Goal: Task Accomplishment & Management: Use online tool/utility

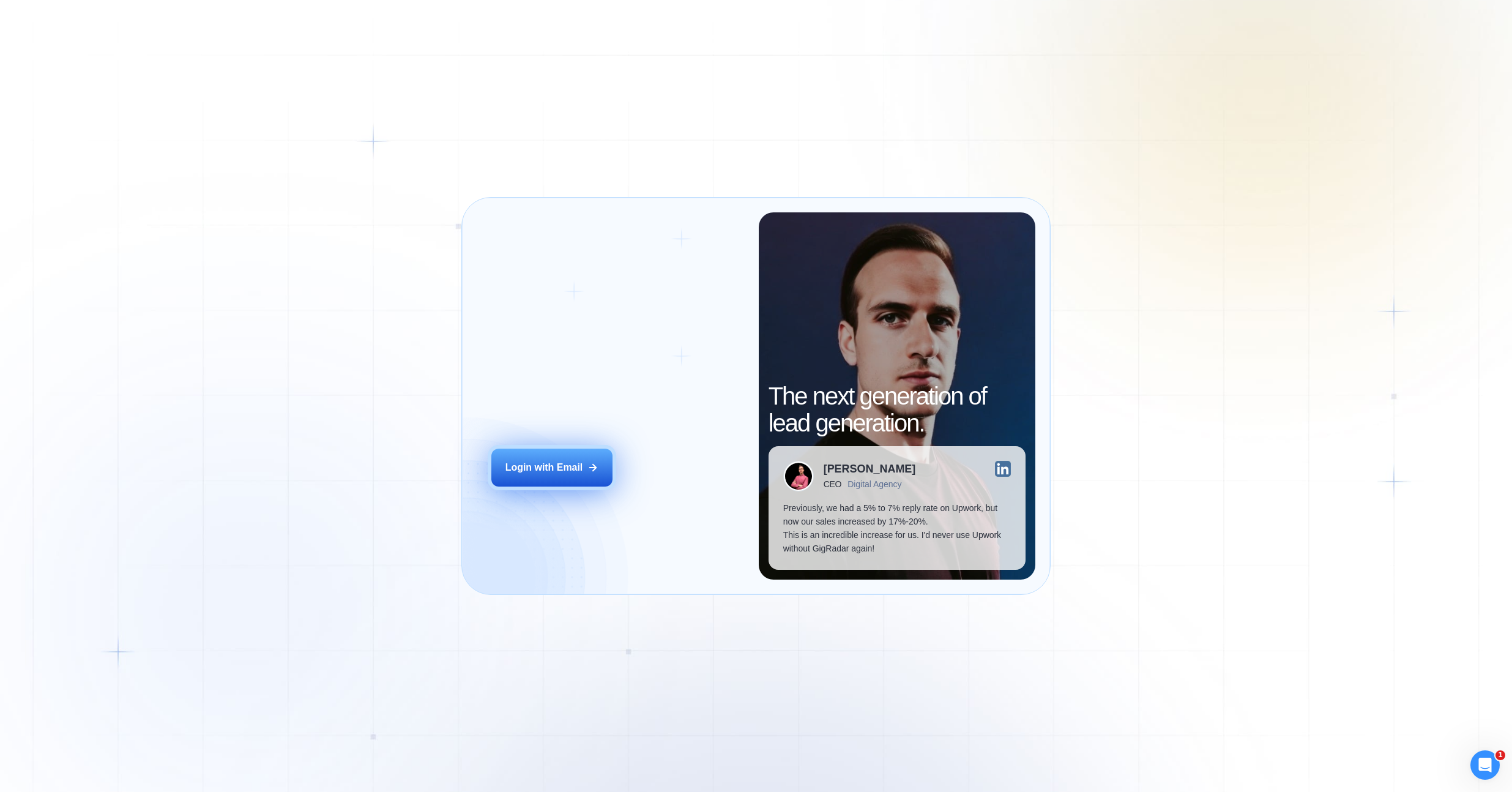
click at [561, 483] on button "Login with Email" at bounding box center [551, 467] width 121 height 38
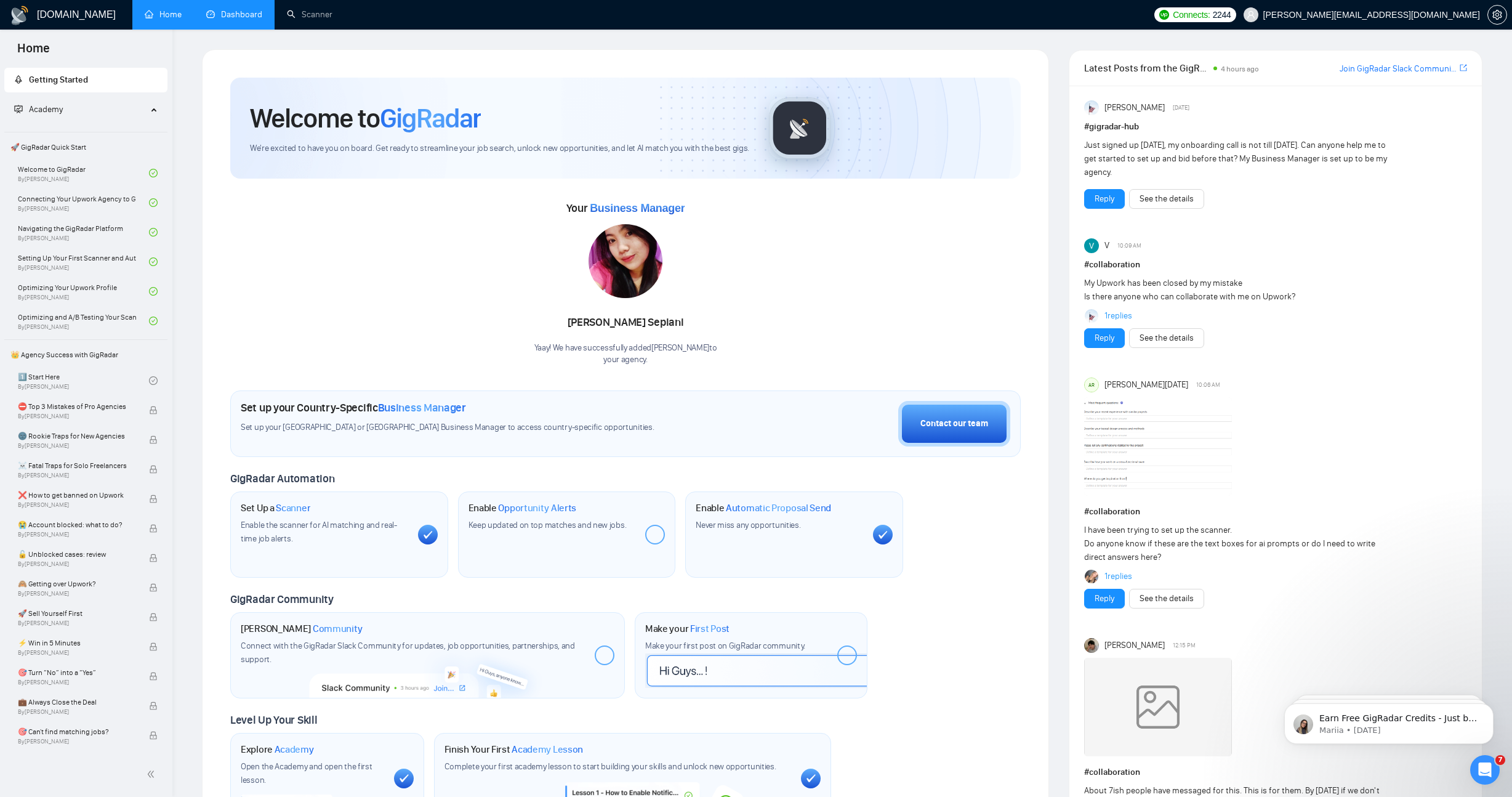
click at [247, 18] on link "Dashboard" at bounding box center [234, 14] width 56 height 10
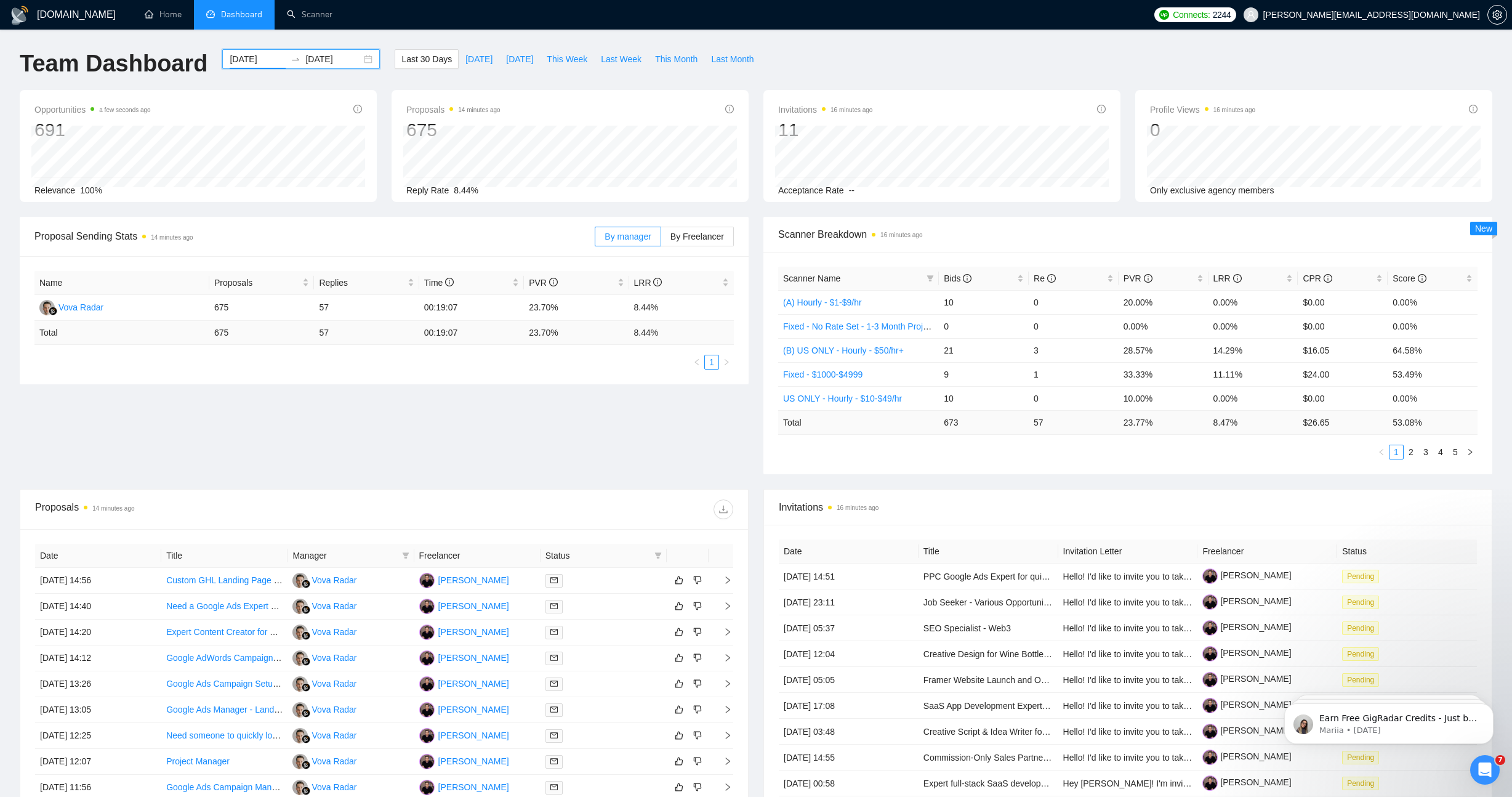
click at [242, 57] on input "[DATE]" at bounding box center [257, 59] width 56 height 14
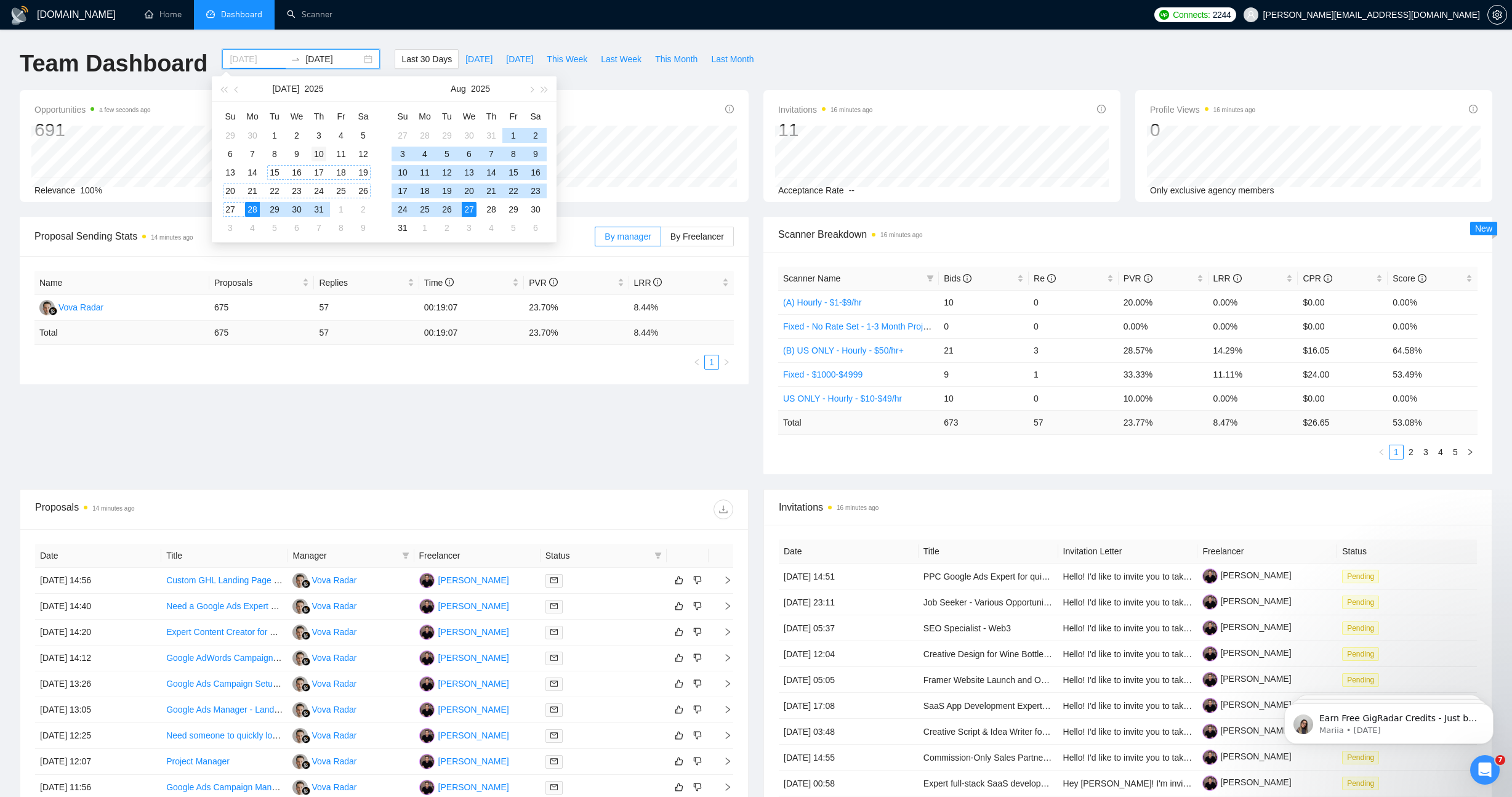
type input "[DATE]"
click at [319, 154] on div "10" at bounding box center [319, 153] width 15 height 15
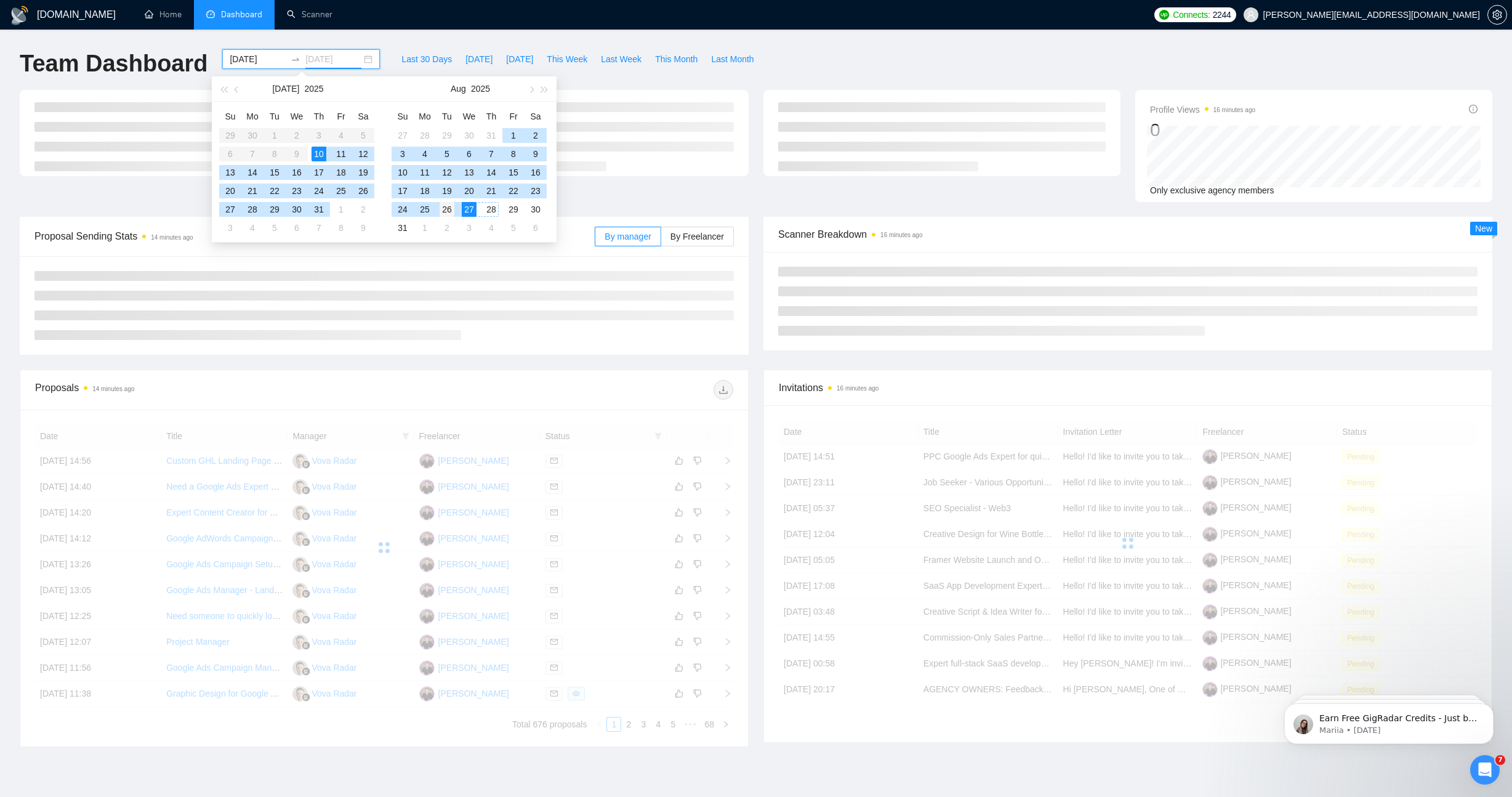
type input "[DATE]"
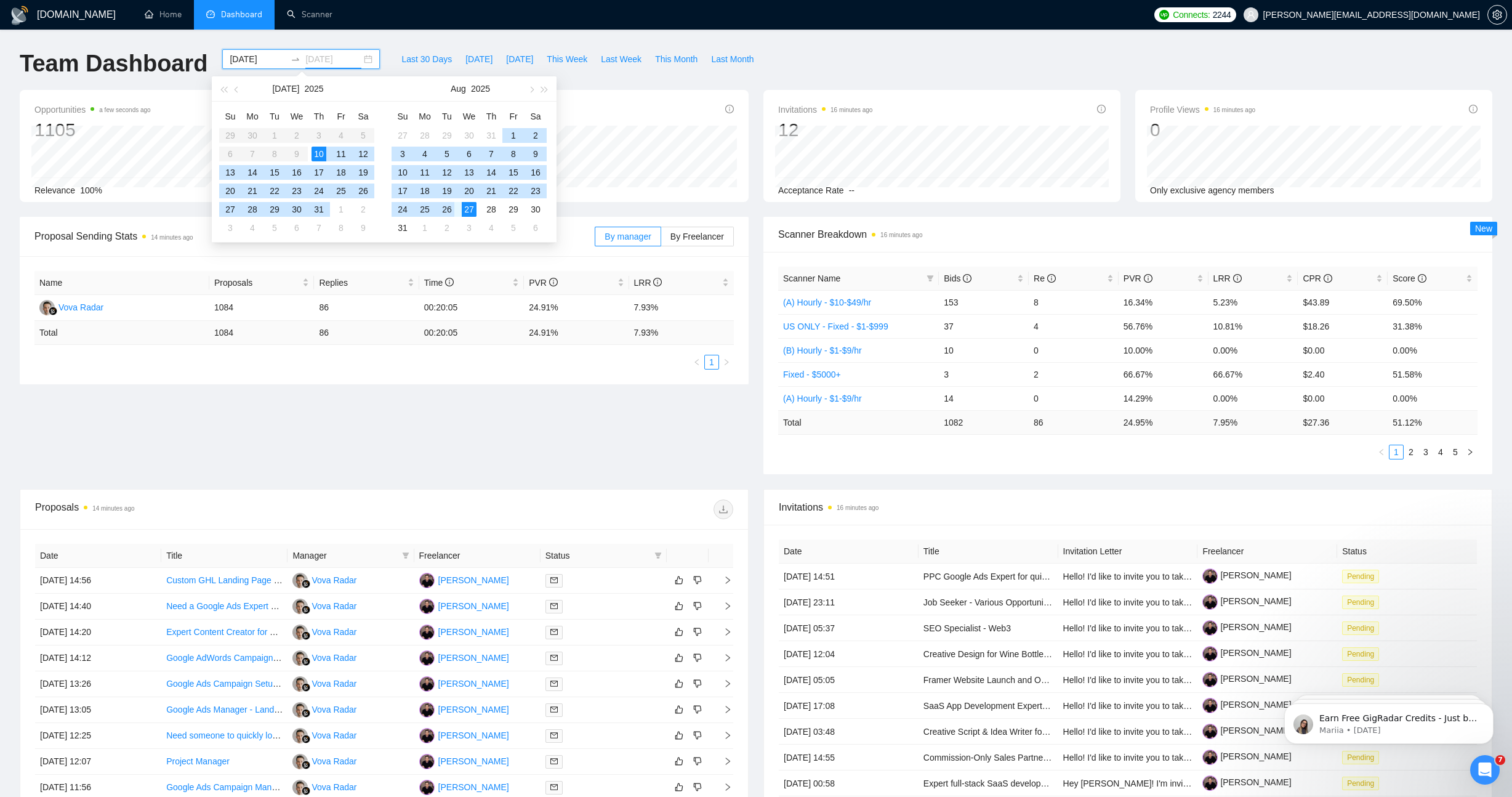
click at [447, 208] on div "26" at bounding box center [447, 209] width 15 height 15
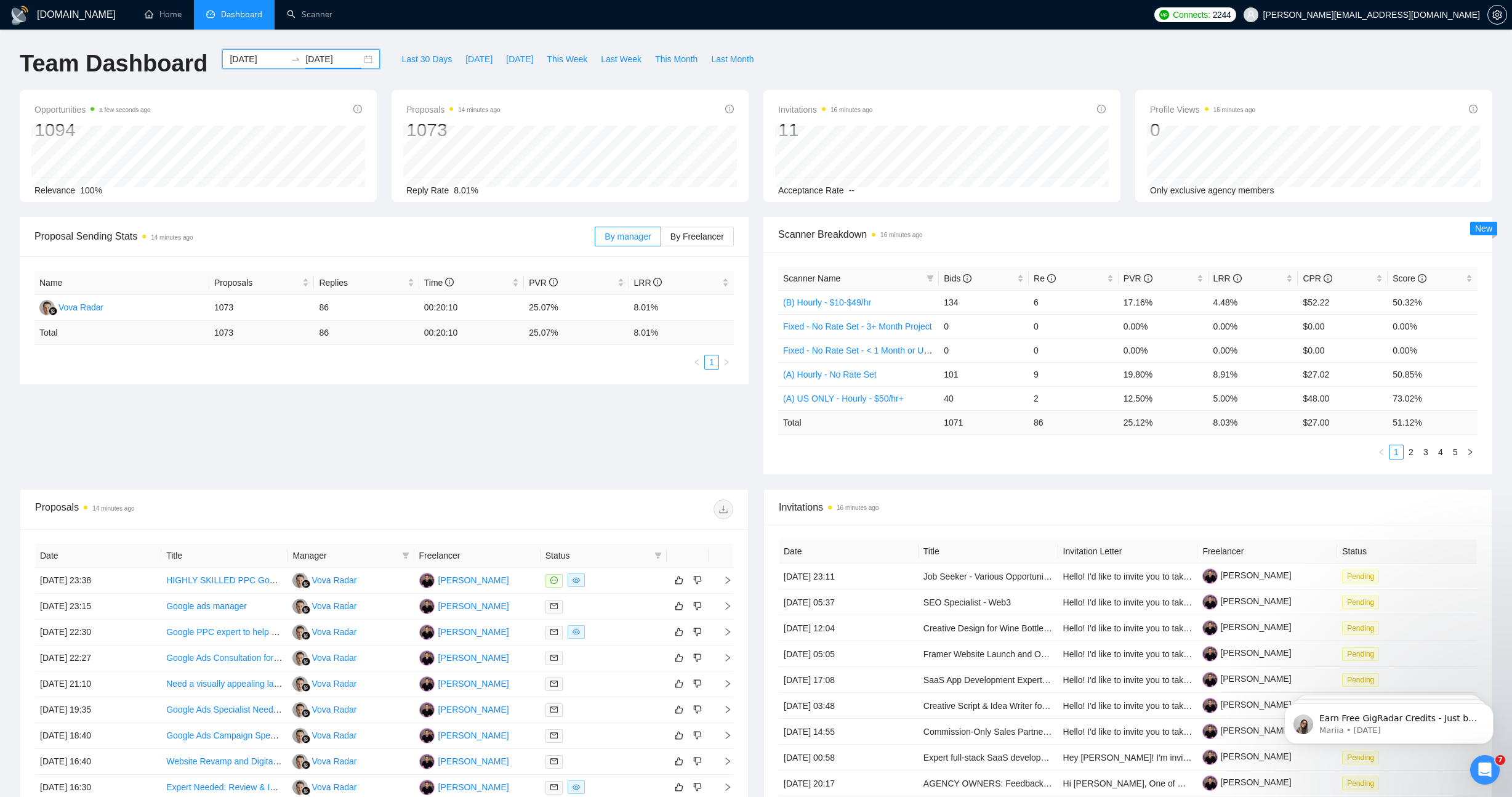
click at [1101, 52] on div "Team Dashboard [DATE] [DATE] Last 30 Days [DATE] [DATE] This Week Last Week Thi…" at bounding box center [756, 69] width 1487 height 41
click at [715, 454] on div "Proposal Sending Stats 14 minutes ago By manager By Freelancer Name Proposals R…" at bounding box center [756, 353] width 1487 height 272
click at [992, 280] on span "Bids" at bounding box center [979, 278] width 71 height 14
click at [662, 463] on div "Proposal Sending Stats 14 minutes ago By manager By Freelancer Name Proposals R…" at bounding box center [756, 353] width 1487 height 272
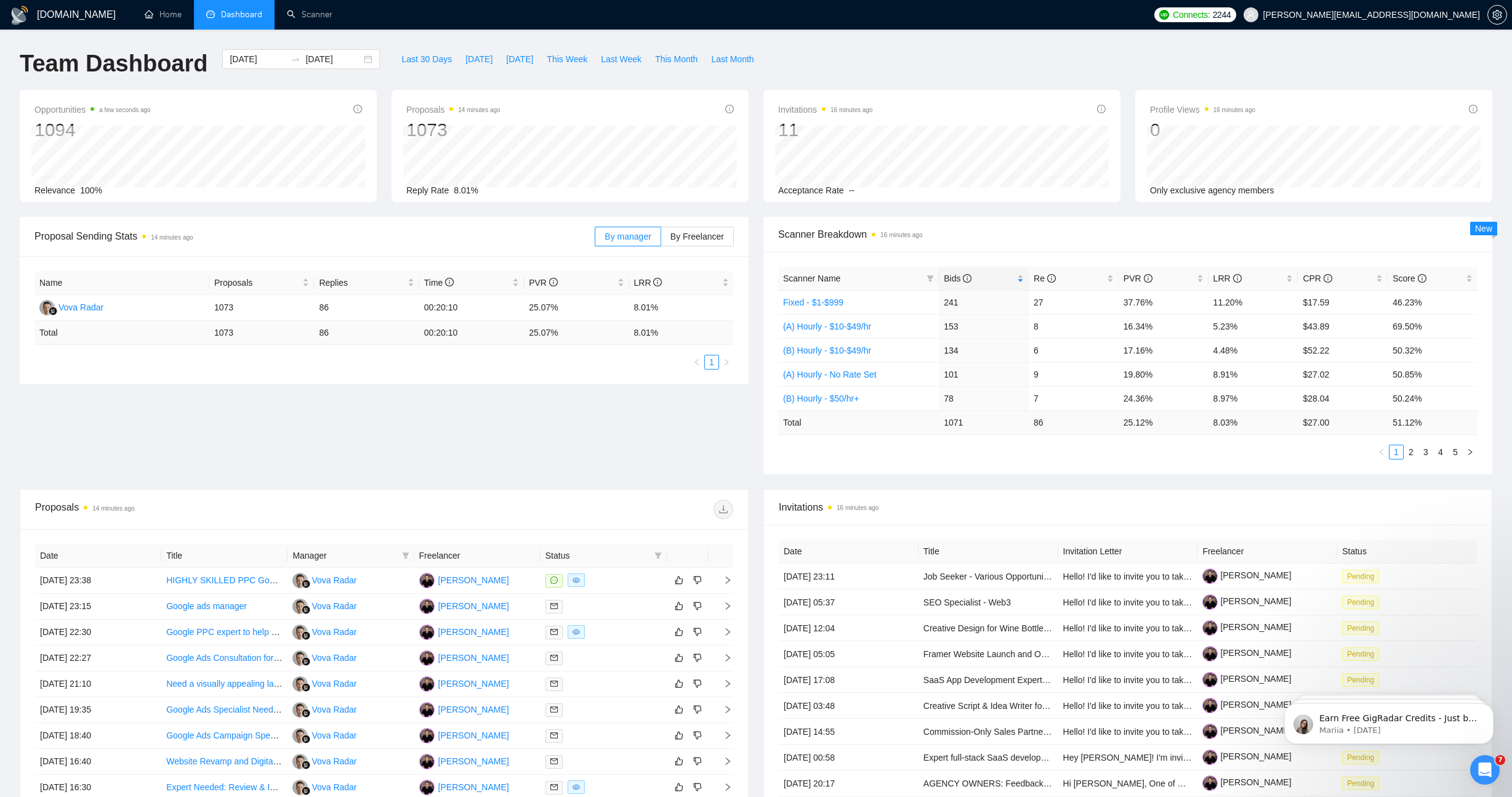
click at [1407, 475] on div "Proposal Sending Stats 14 minutes ago By manager By Freelancer Name Proposals R…" at bounding box center [756, 353] width 1487 height 272
click at [1408, 451] on link "2" at bounding box center [1410, 451] width 14 height 14
click at [675, 497] on div "Proposals 14 minutes ago" at bounding box center [384, 509] width 698 height 40
click at [1302, 462] on div "Scanner Name Bids Re PVR LRR CPR Score (A) Hourly - $50/hr+ 75 2 9.33% 2.67% $9…" at bounding box center [1127, 363] width 729 height 222
click at [1425, 452] on link "3" at bounding box center [1425, 451] width 14 height 14
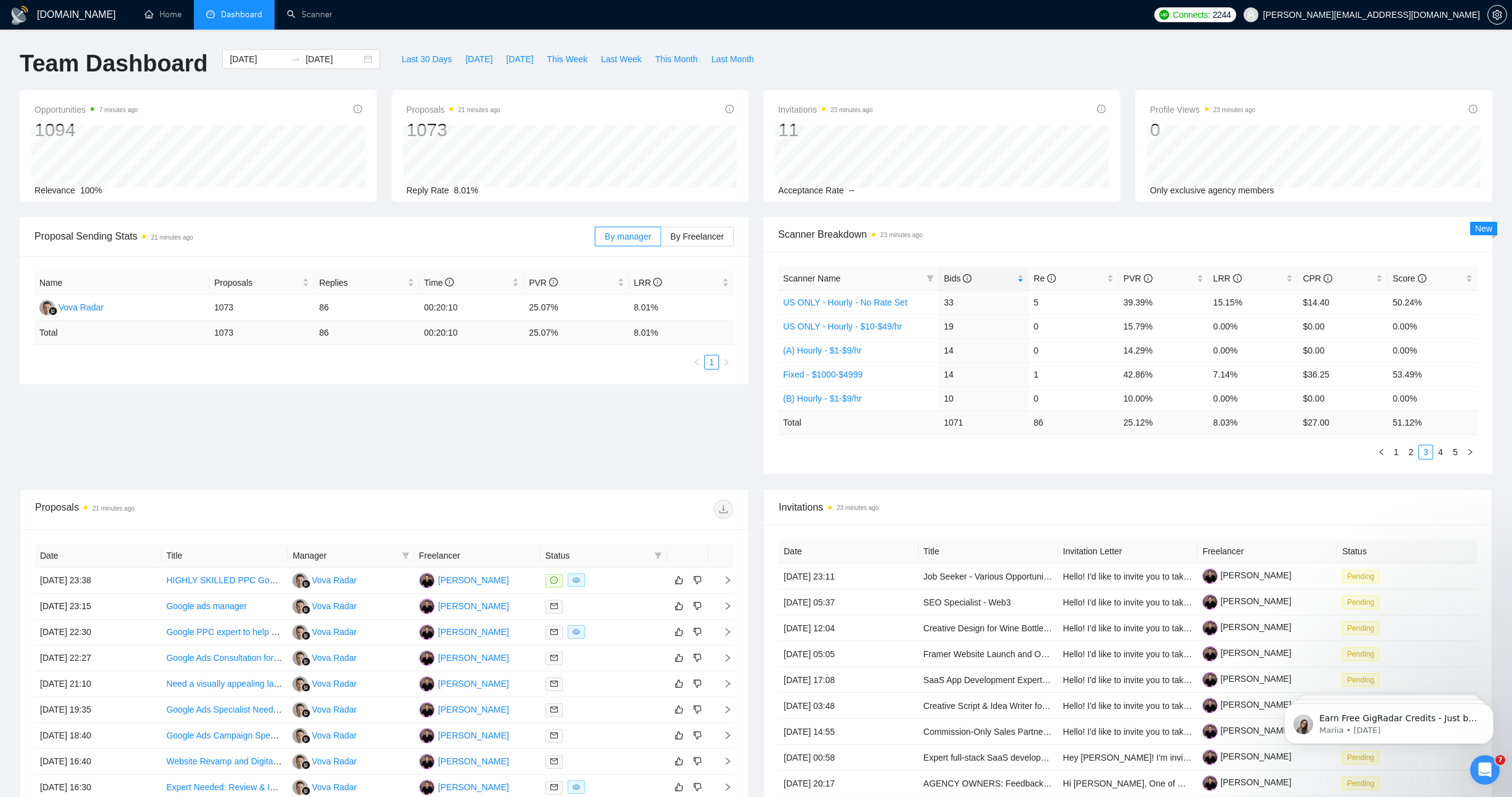
click at [679, 443] on div "Proposal Sending Stats 21 minutes ago By manager By Freelancer Name Proposals R…" at bounding box center [756, 353] width 1487 height 272
click at [907, 53] on div "Team Dashboard [DATE] [DATE] Last 30 Days [DATE] [DATE] This Week Last Week Thi…" at bounding box center [756, 69] width 1487 height 41
click at [1013, 292] on td "33" at bounding box center [984, 302] width 90 height 24
click at [987, 273] on span "Bids" at bounding box center [979, 278] width 71 height 14
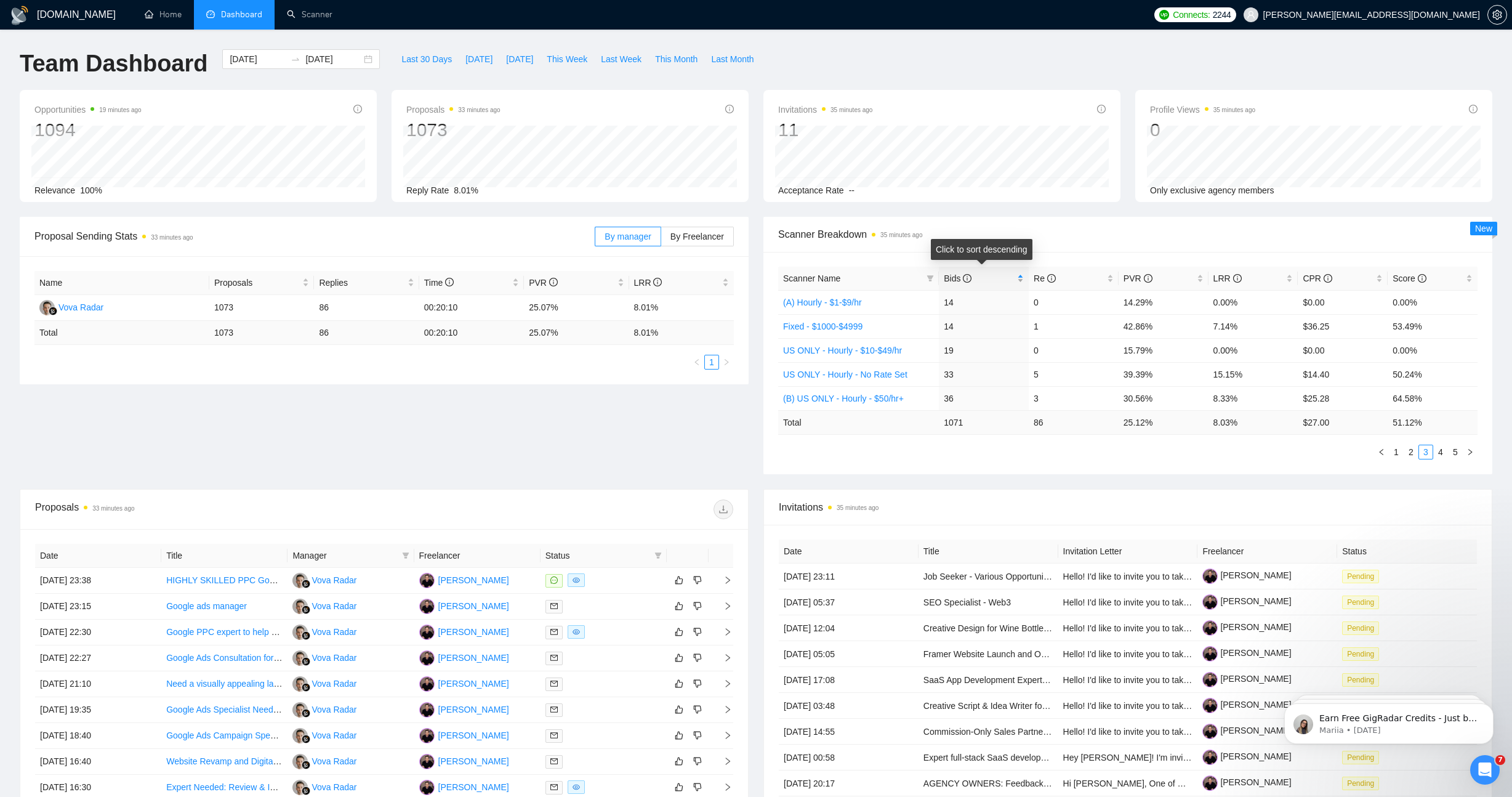
click at [987, 273] on span "Bids" at bounding box center [979, 278] width 71 height 14
click at [1391, 449] on link "1" at bounding box center [1396, 451] width 14 height 14
click at [816, 300] on link "Fixed - $1-$999" at bounding box center [814, 302] width 60 height 10
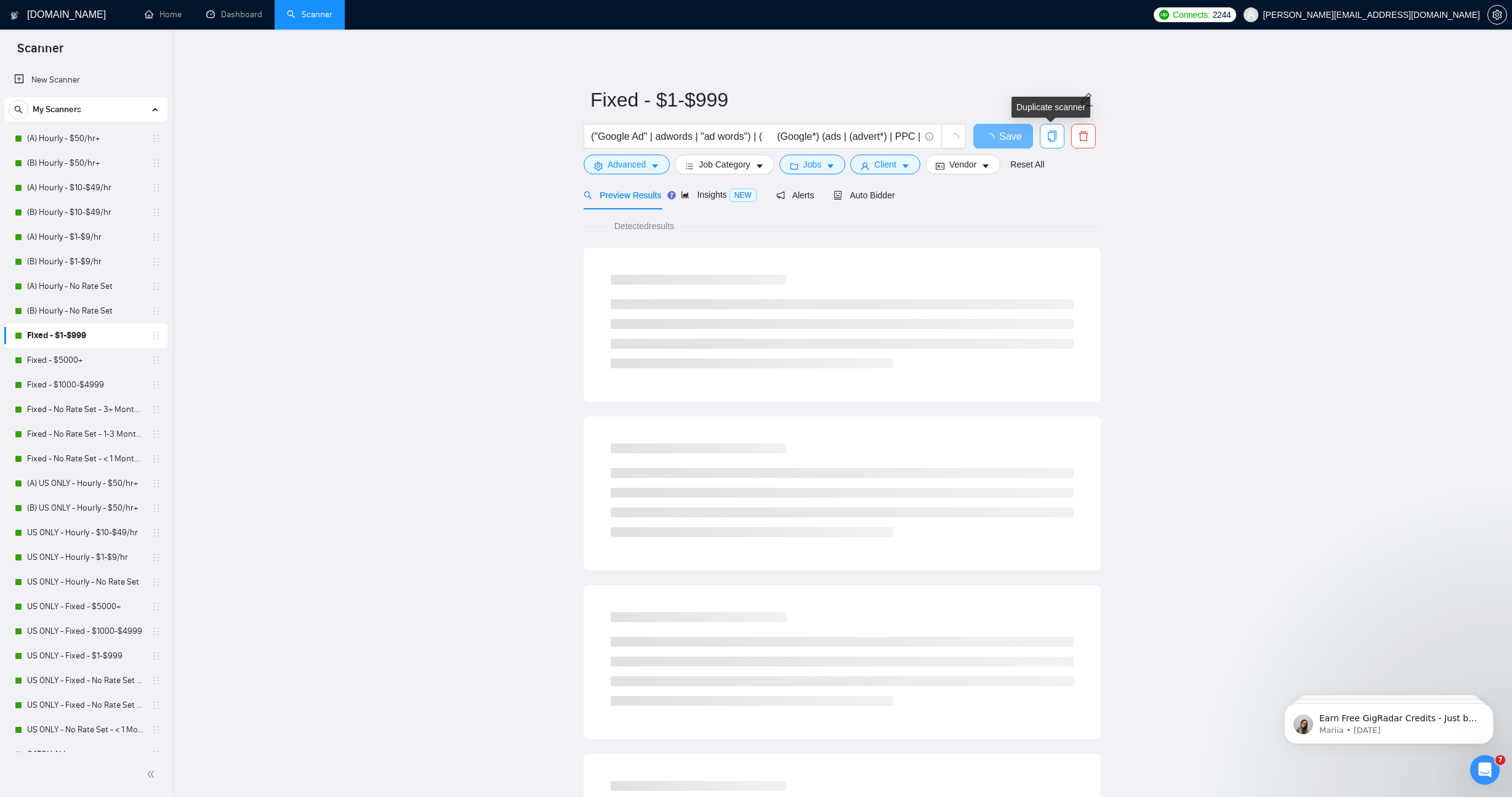
click at [1057, 136] on icon "copy" at bounding box center [1052, 136] width 11 height 11
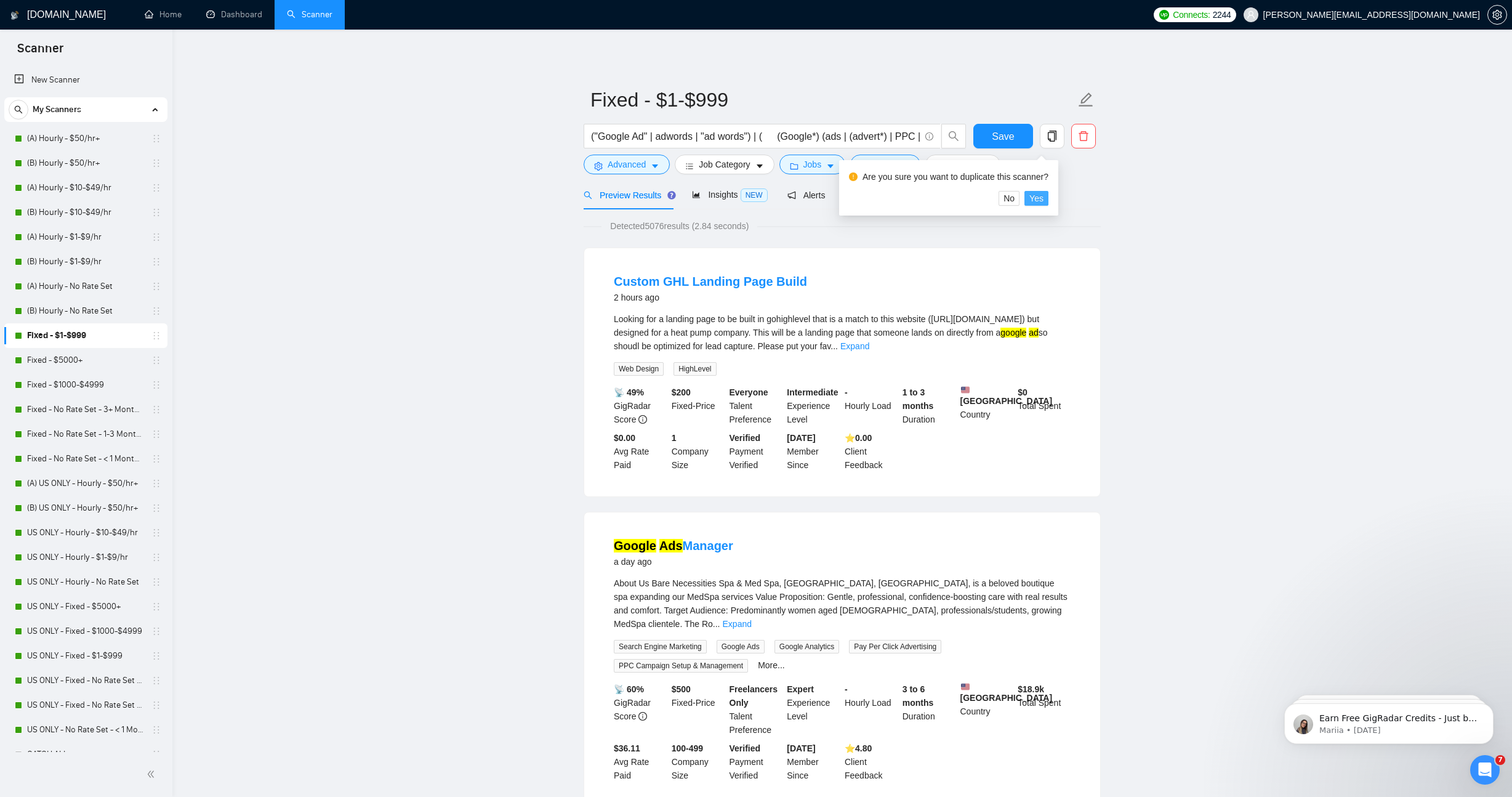
click at [1043, 200] on span "Yes" at bounding box center [1037, 198] width 14 height 14
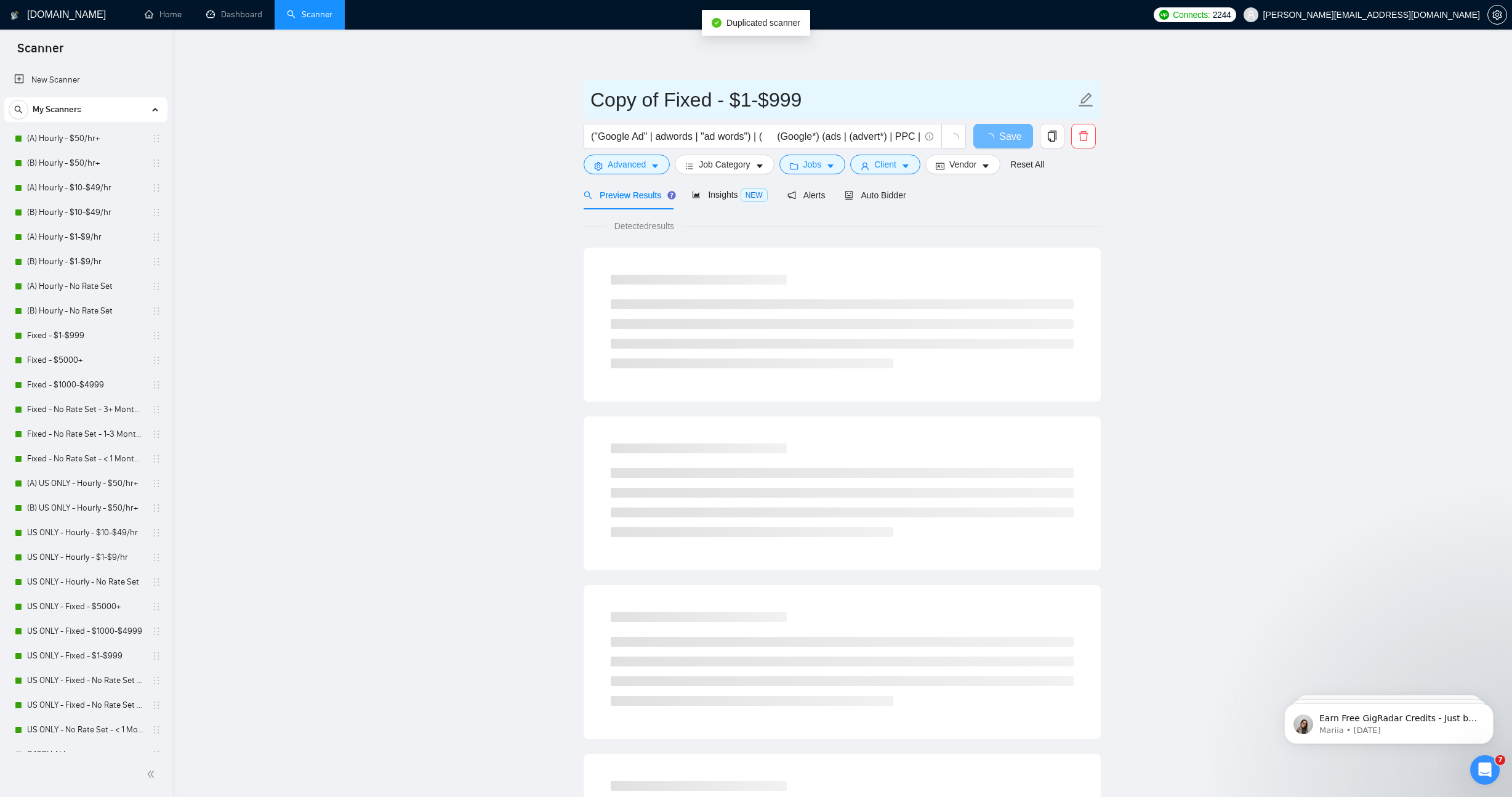
click at [660, 99] on input "Copy of Fixed - $1-$999" at bounding box center [833, 99] width 485 height 31
click at [603, 101] on input "Copy of Fixed - $1-$999" at bounding box center [833, 99] width 485 height 31
drag, startPoint x: 658, startPoint y: 102, endPoint x: 542, endPoint y: 100, distance: 116.0
click at [542, 100] on main "Copy of Fixed - $1-$999 ("Google Ad" | adwords | "ad words") | ( (Google*) (ads…" at bounding box center [842, 563] width 1300 height 1027
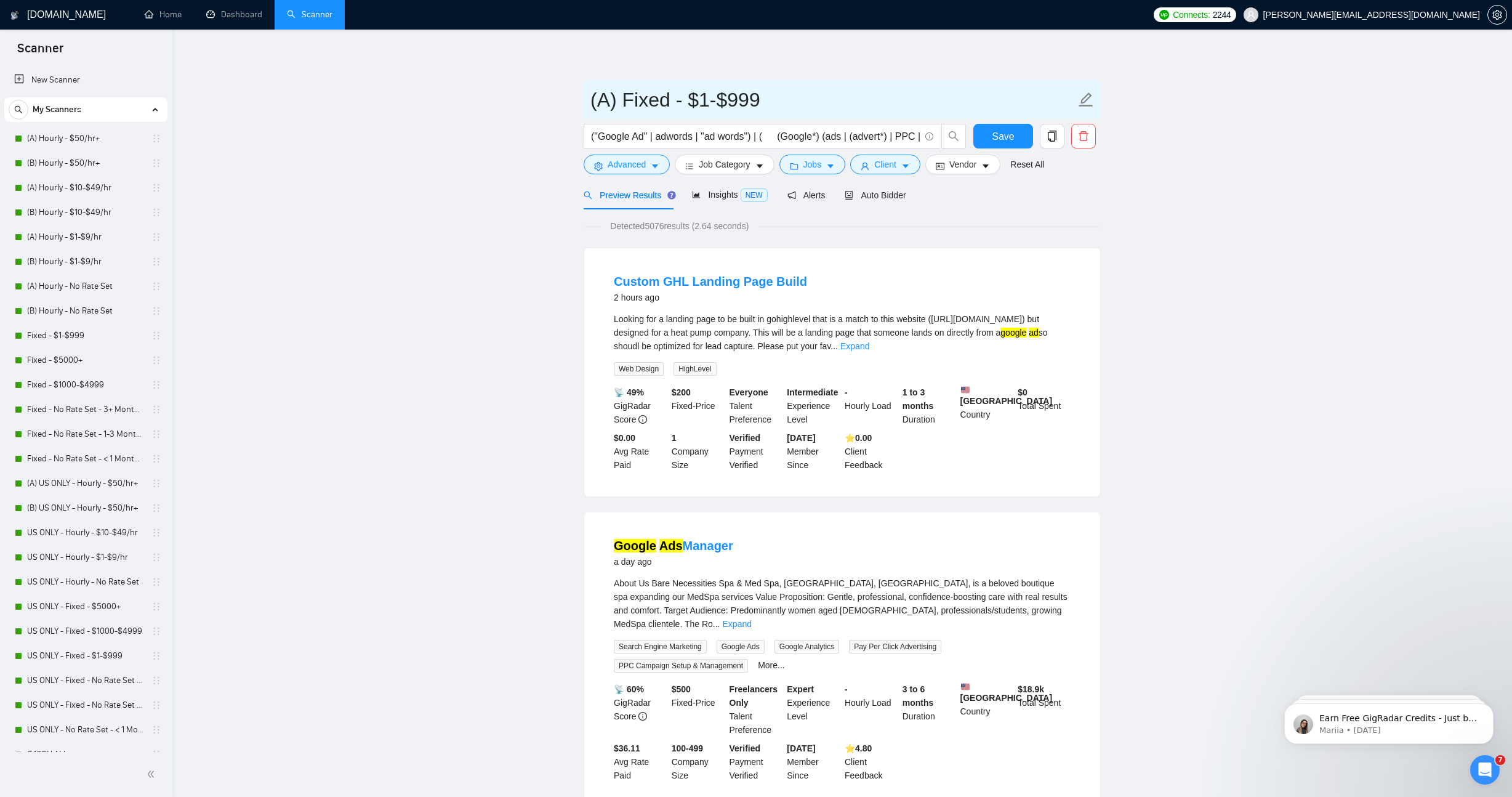
type input "(A) Fixed - $1-$999"
click at [1004, 139] on span "Save" at bounding box center [1003, 136] width 22 height 15
click at [889, 193] on span "Auto Bidder" at bounding box center [875, 195] width 61 height 10
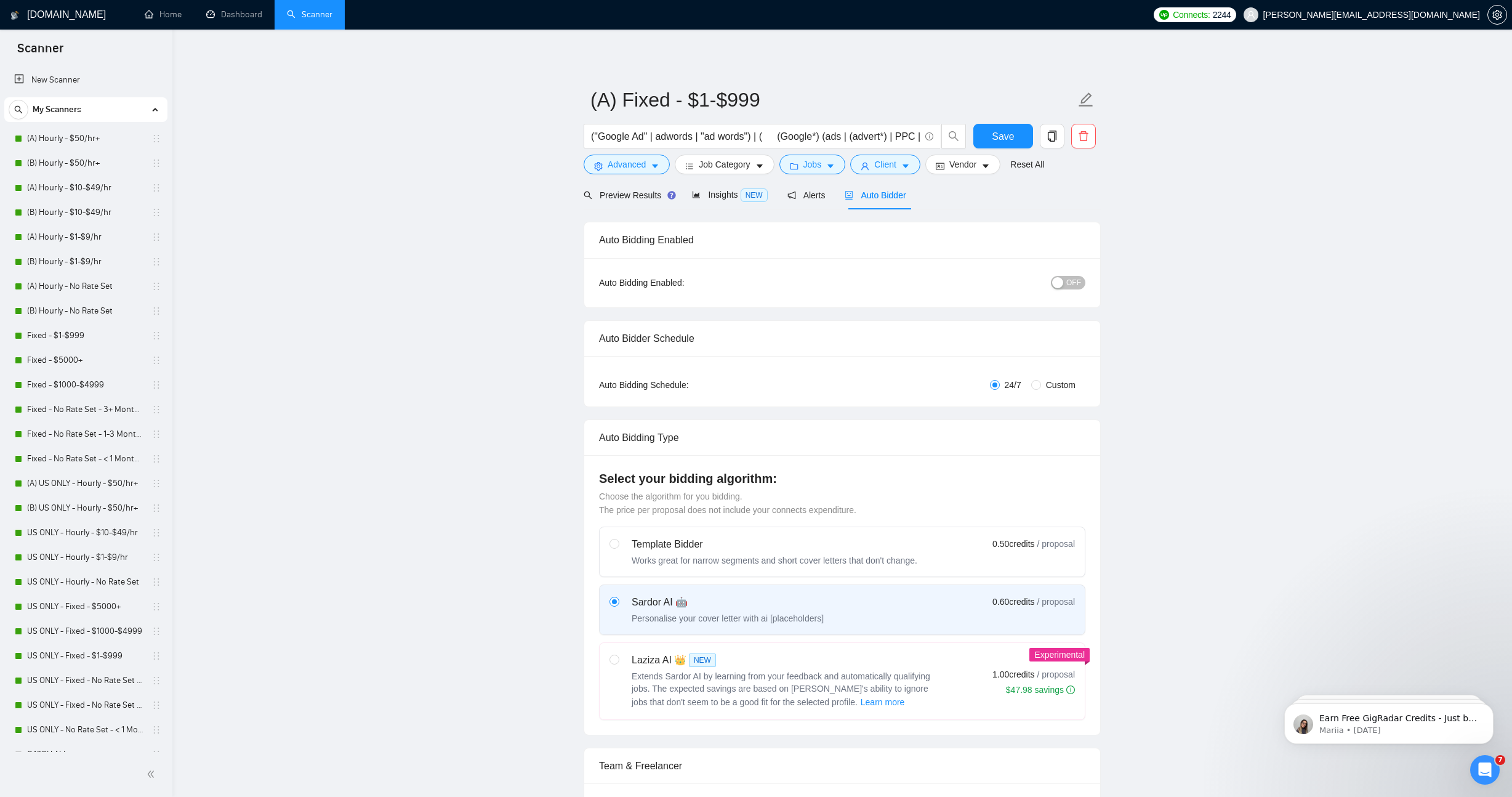
click at [1070, 280] on span "OFF" at bounding box center [1073, 282] width 15 height 14
click at [626, 196] on span "Preview Results" at bounding box center [628, 195] width 89 height 10
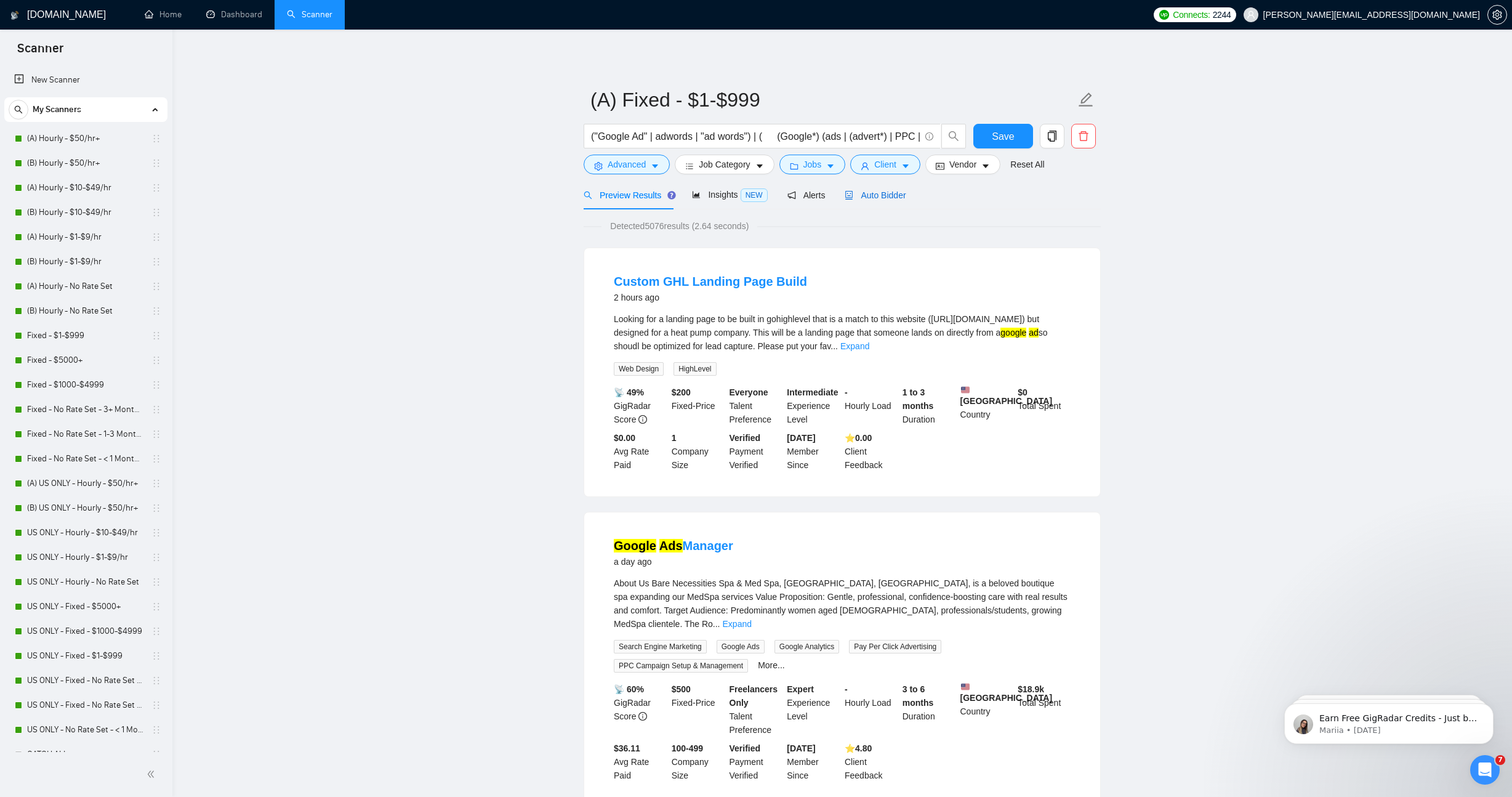
click at [895, 197] on span "Auto Bidder" at bounding box center [875, 195] width 61 height 10
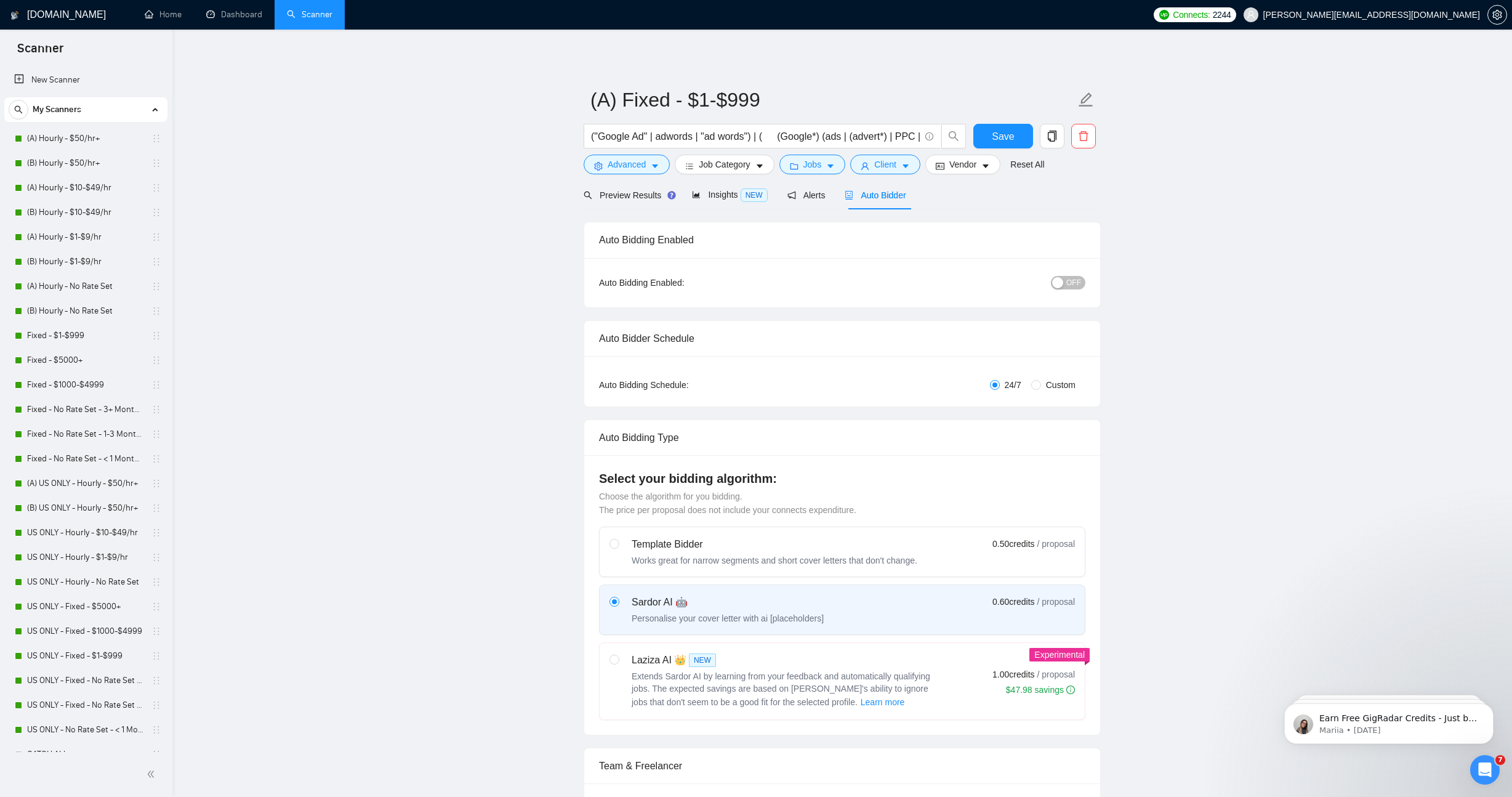
click at [1050, 278] on div "OFF" at bounding box center [1004, 282] width 162 height 14
click at [1068, 285] on span "OFF" at bounding box center [1073, 282] width 15 height 14
click at [1073, 288] on button "ON" at bounding box center [1069, 282] width 31 height 14
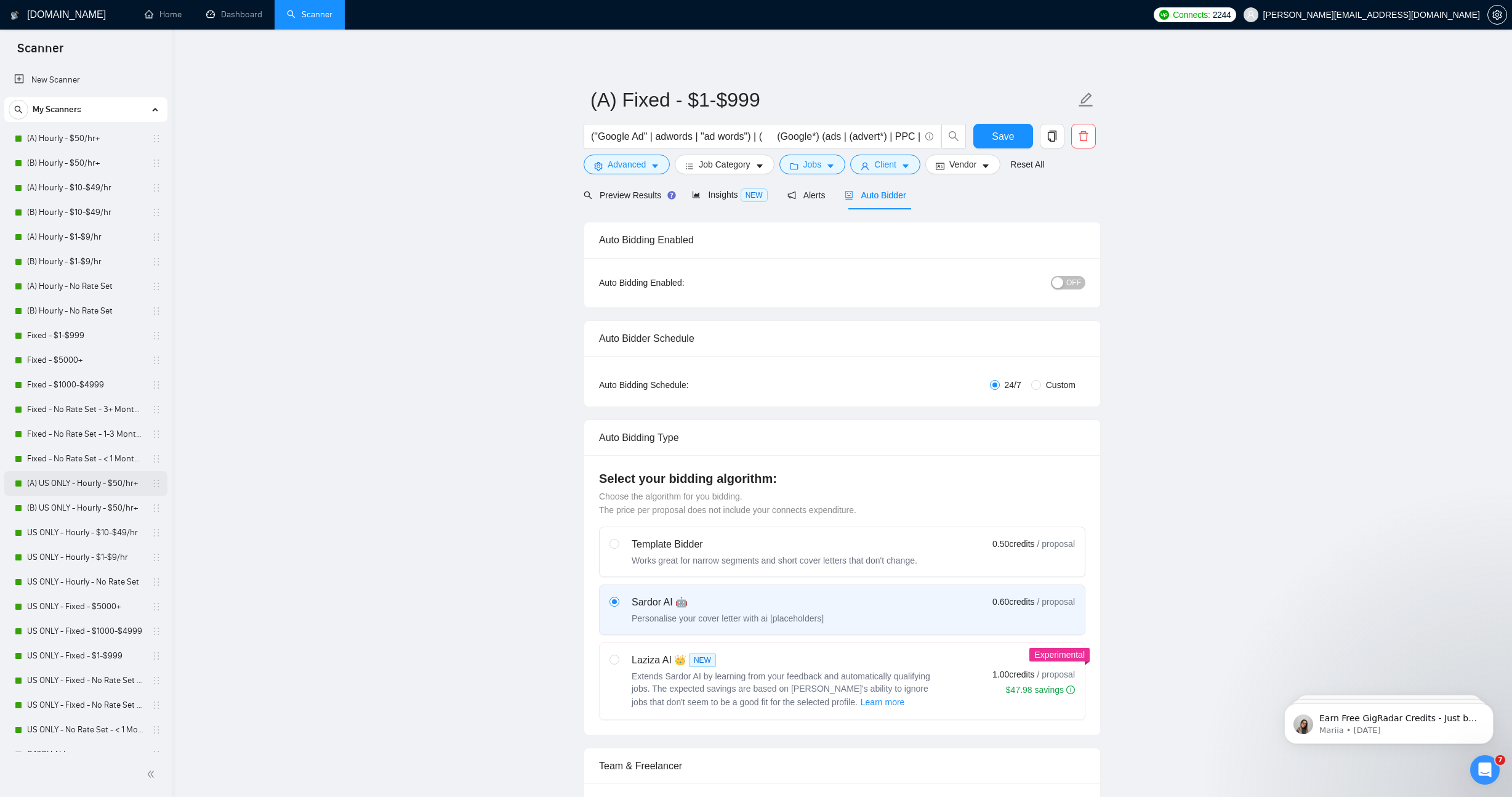
click at [69, 480] on link "(A) US ONLY - Hourly - $50/hr+" at bounding box center [85, 483] width 117 height 25
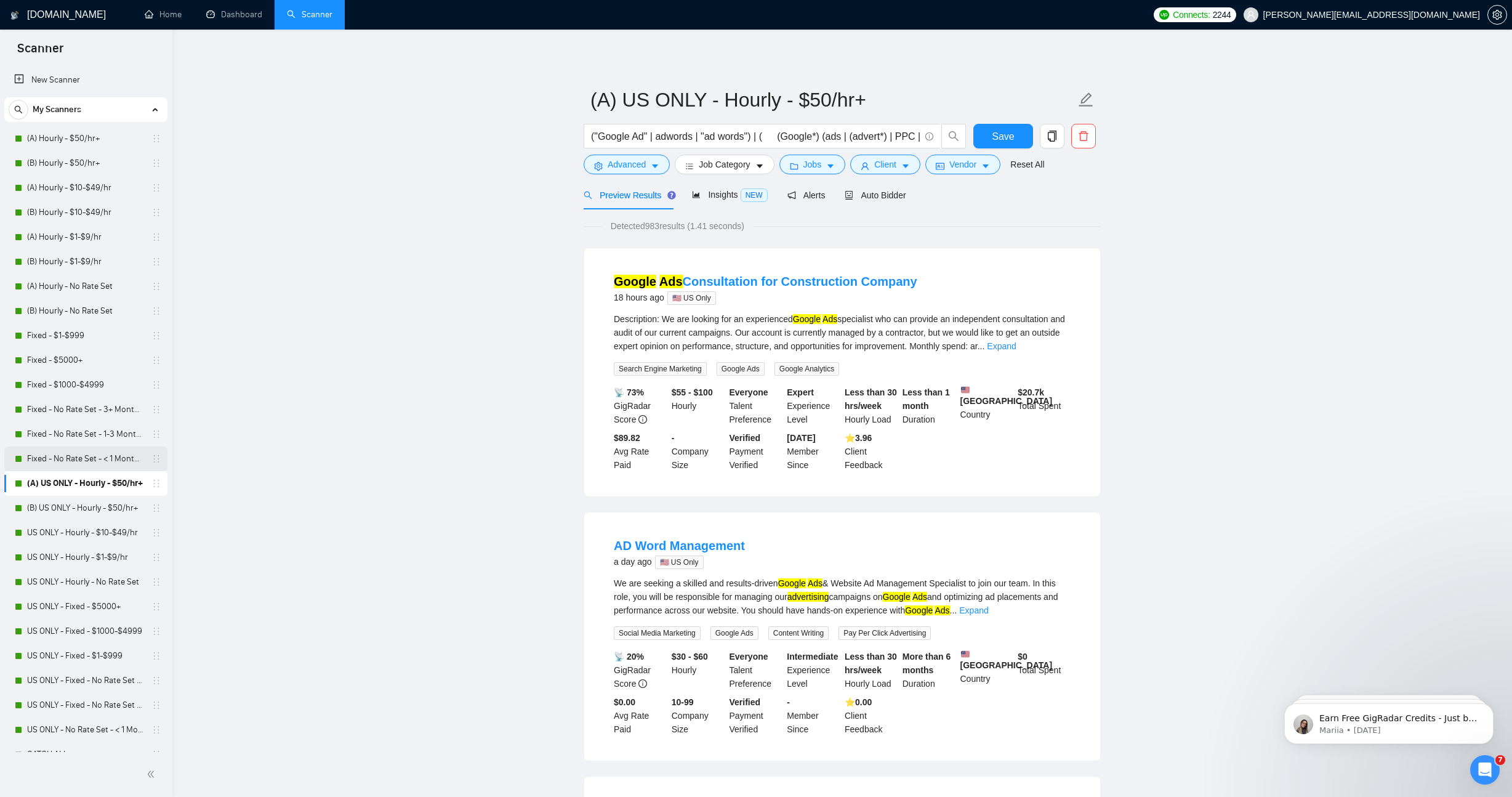
scroll to position [40, 0]
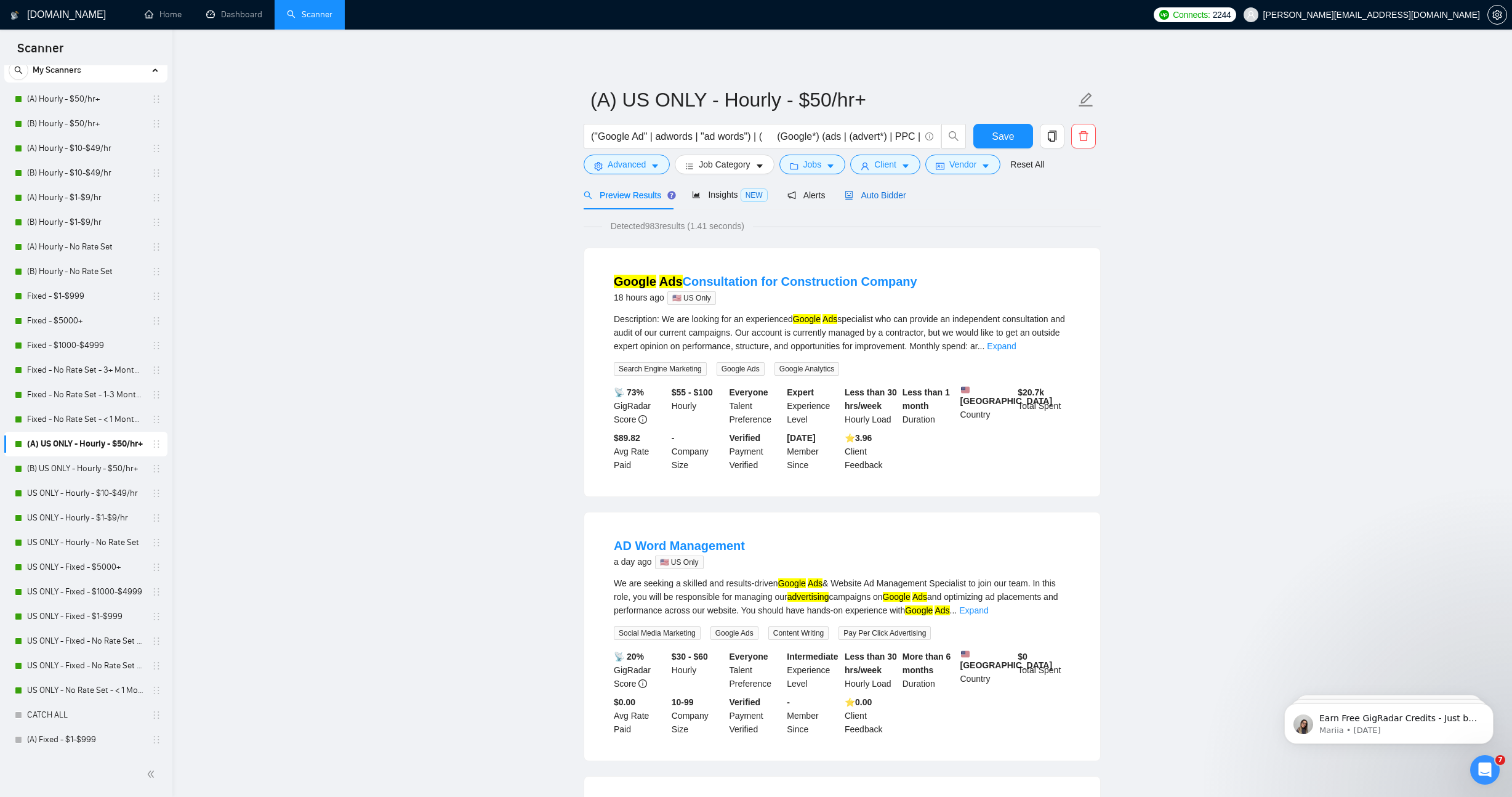
click at [890, 193] on span "Auto Bidder" at bounding box center [875, 195] width 61 height 10
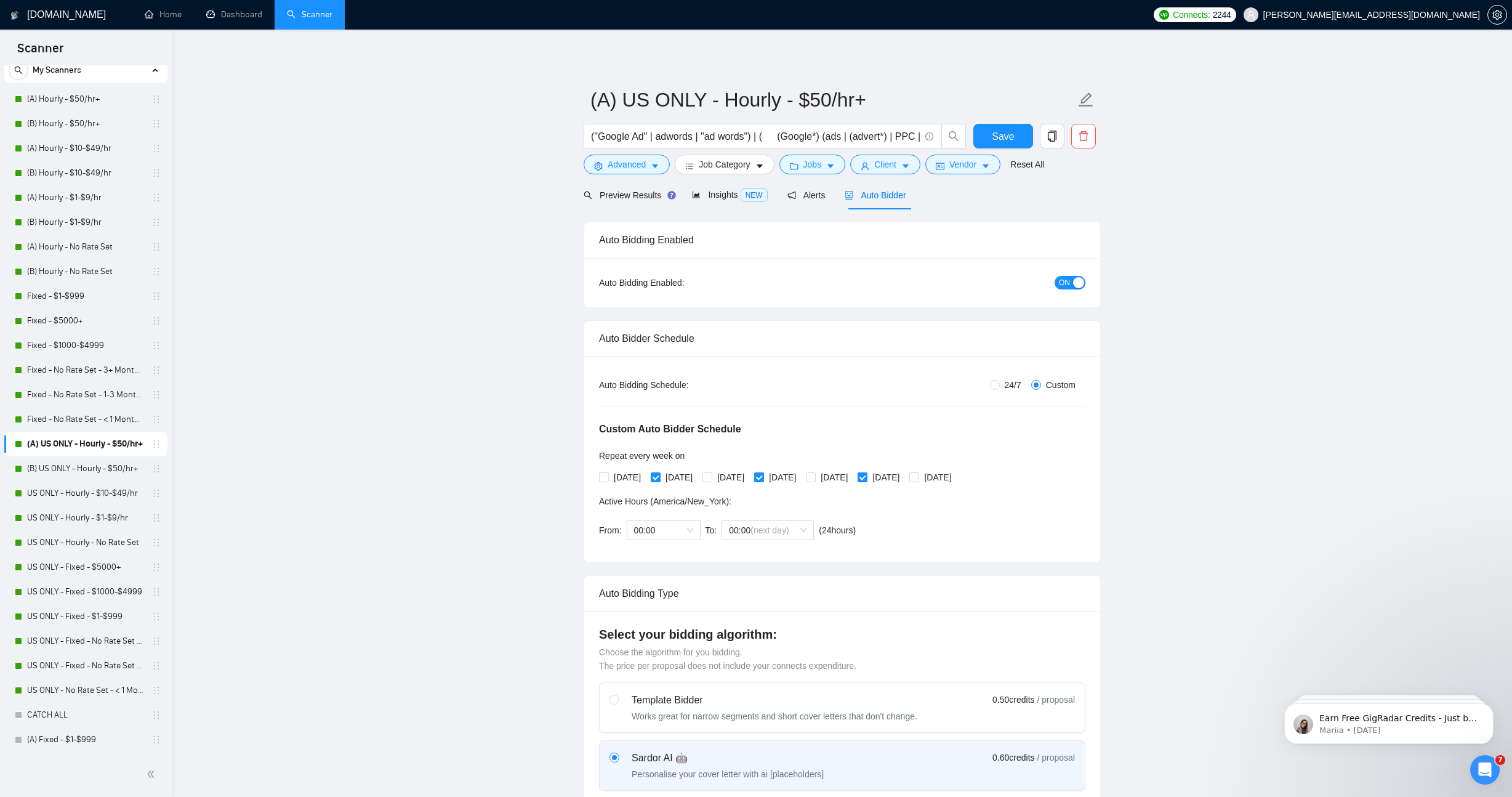
click at [80, 734] on link "(A) Fixed - $1-$999" at bounding box center [85, 739] width 117 height 25
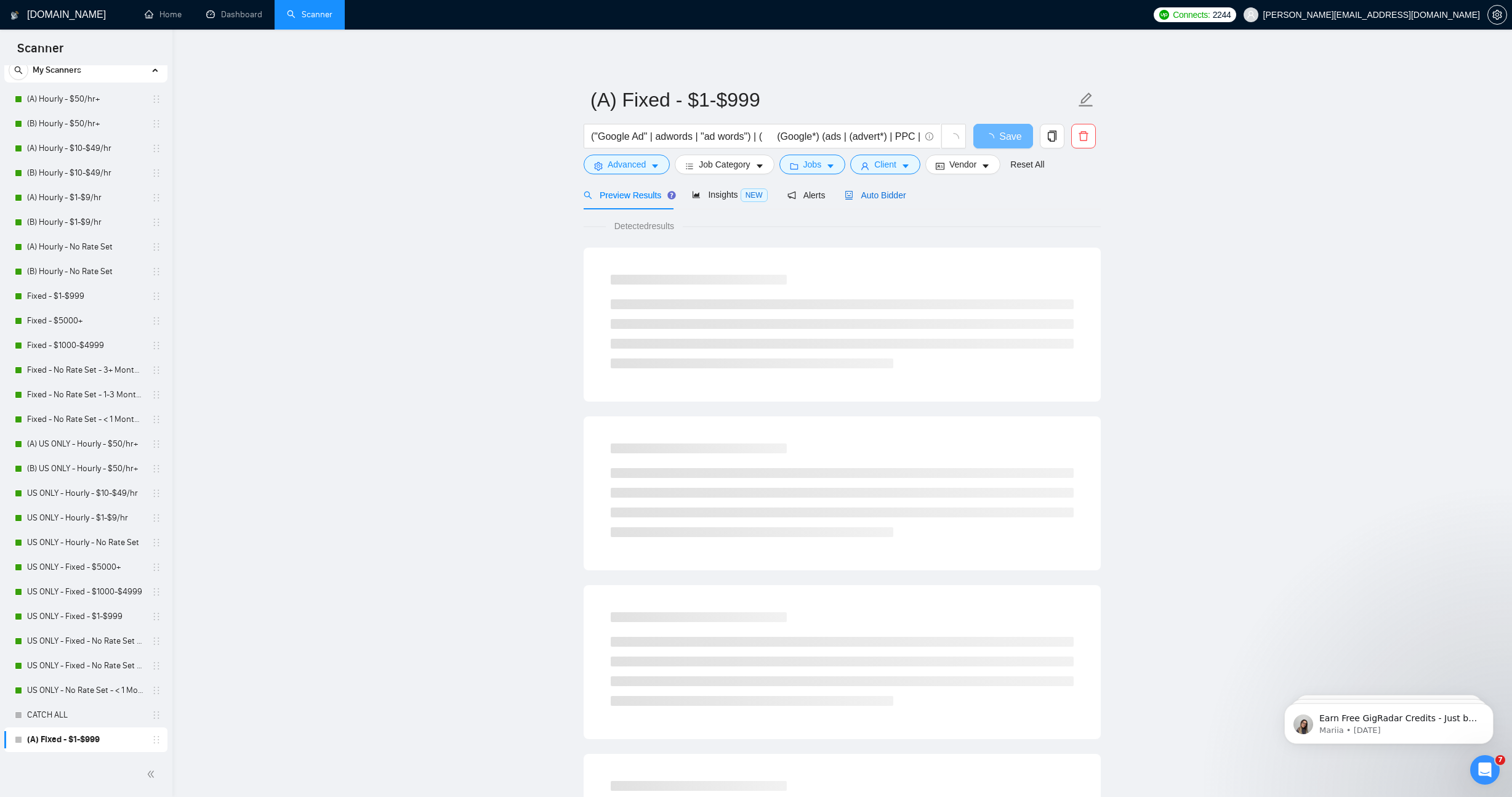
click at [883, 198] on span "Auto Bidder" at bounding box center [875, 195] width 61 height 10
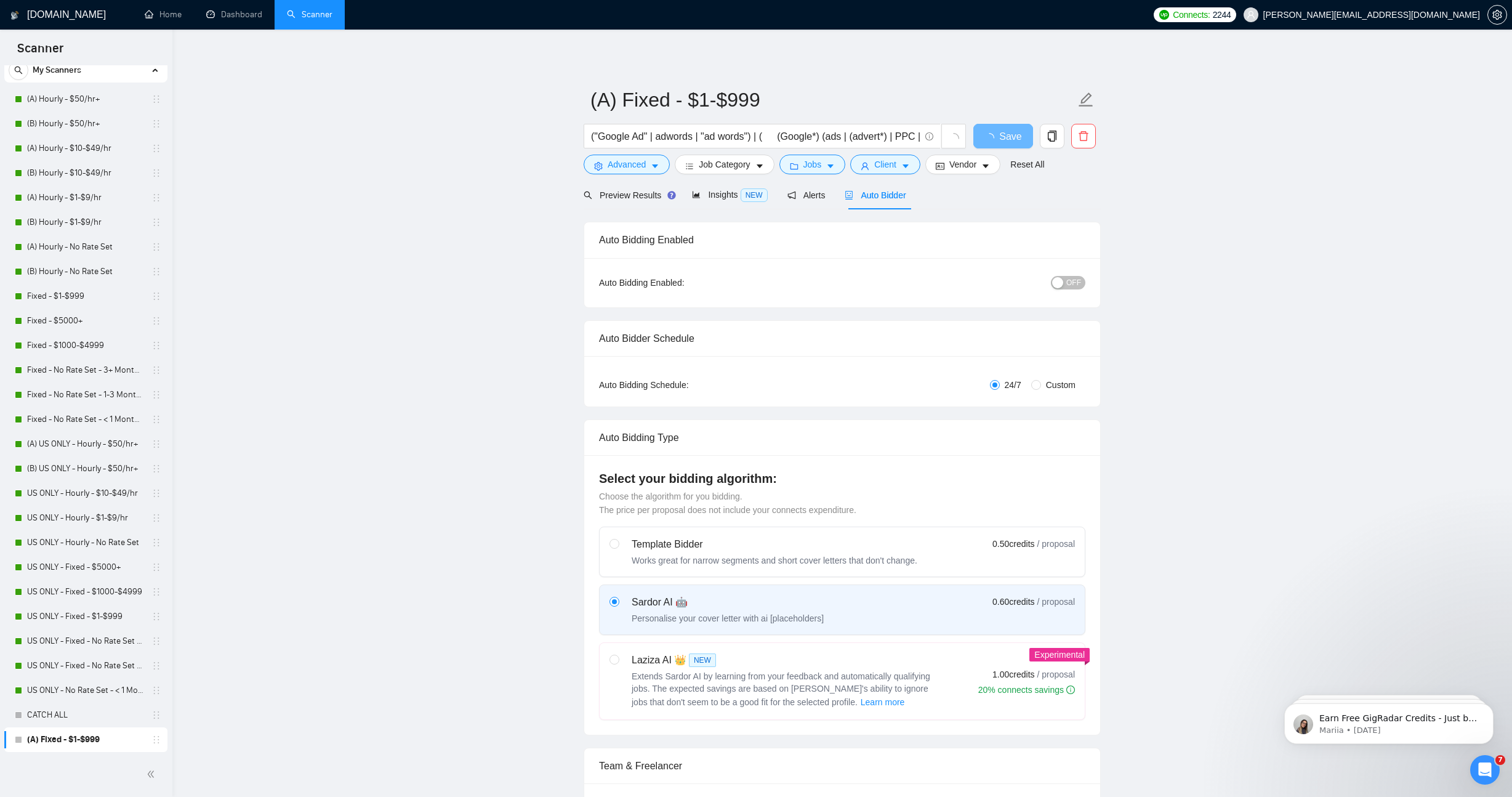
click at [1045, 381] on span "Custom" at bounding box center [1061, 385] width 40 height 14
click at [1041, 381] on input "Custom" at bounding box center [1036, 385] width 10 height 10
radio input "true"
radio input "false"
checkbox input "true"
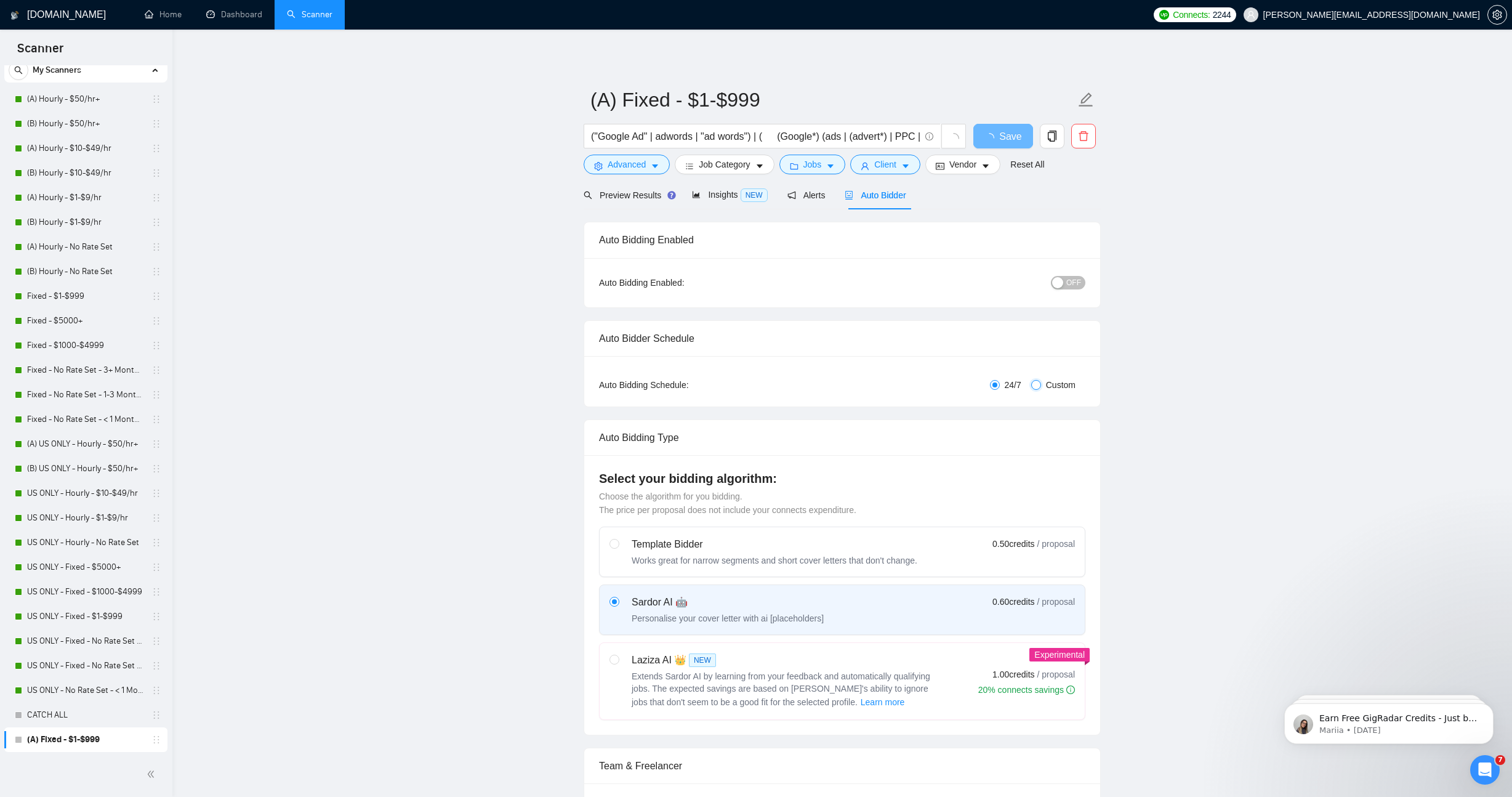
checkbox input "true"
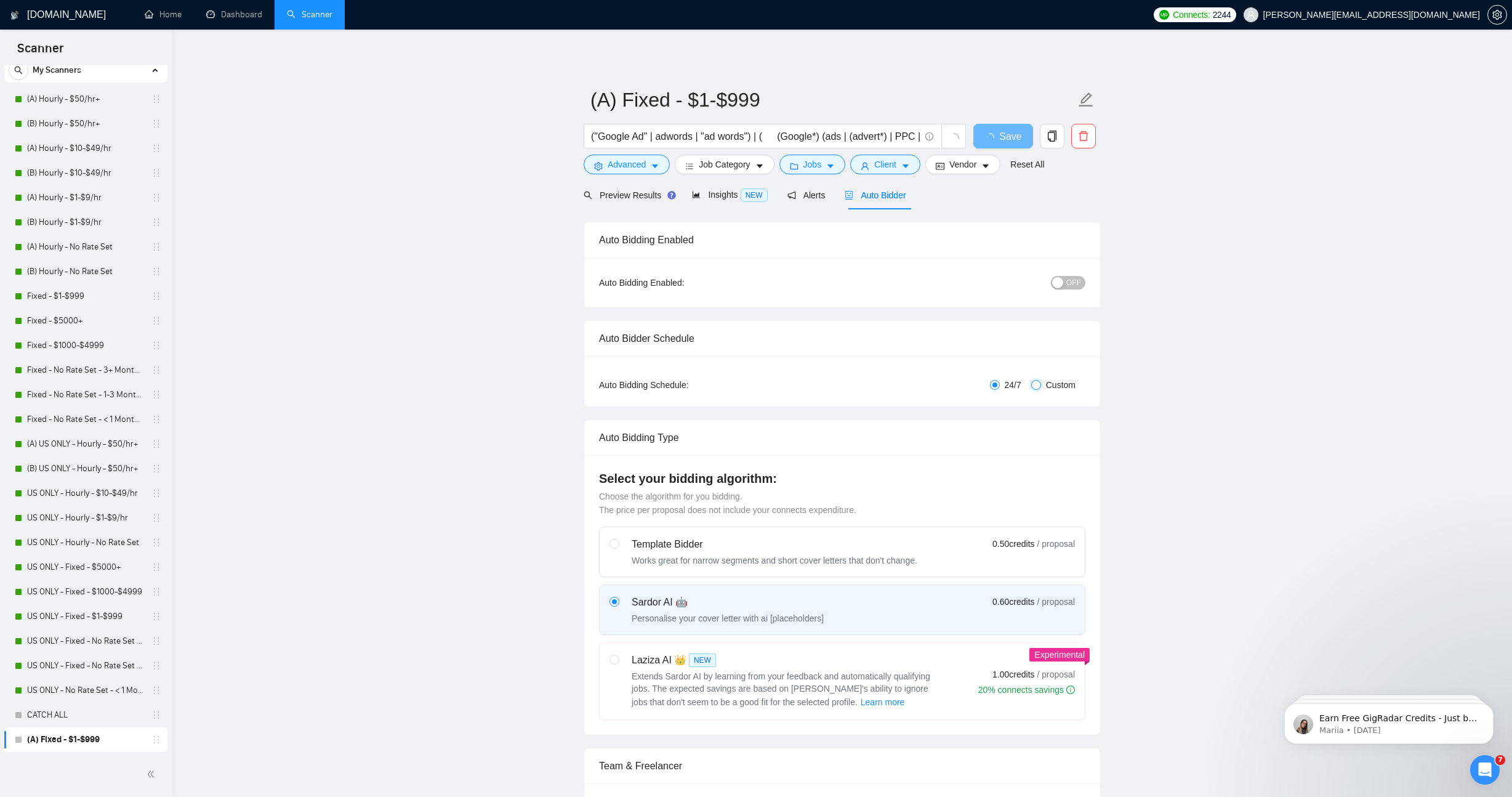
checkbox input "true"
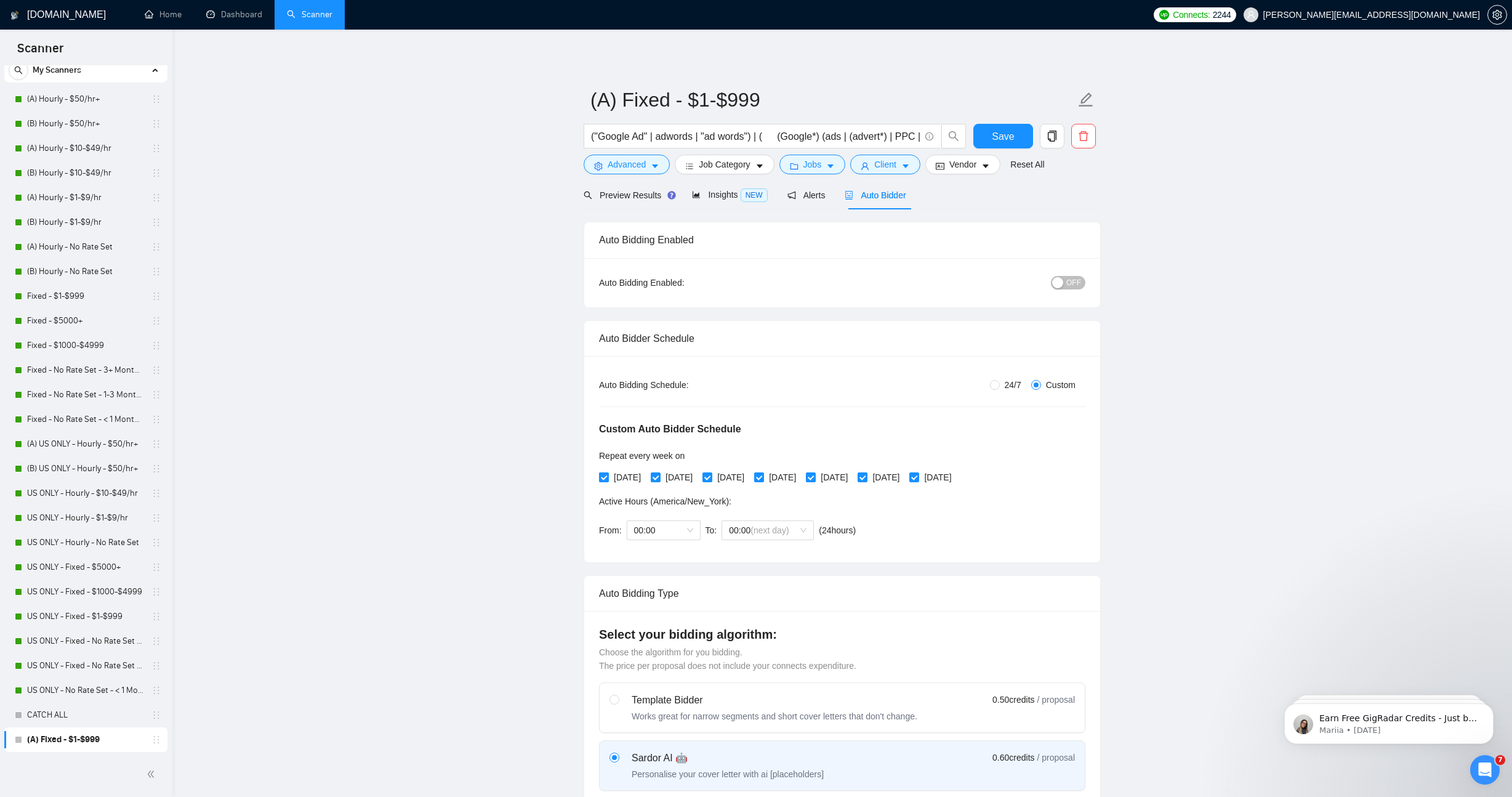
click at [615, 481] on span "[DATE]" at bounding box center [627, 477] width 37 height 14
click at [608, 481] on input "[DATE]" at bounding box center [603, 476] width 9 height 9
checkbox input "false"
click at [747, 477] on span "[DATE]" at bounding box center [731, 477] width 37 height 14
click at [711, 477] on input "[DATE]" at bounding box center [706, 476] width 9 height 9
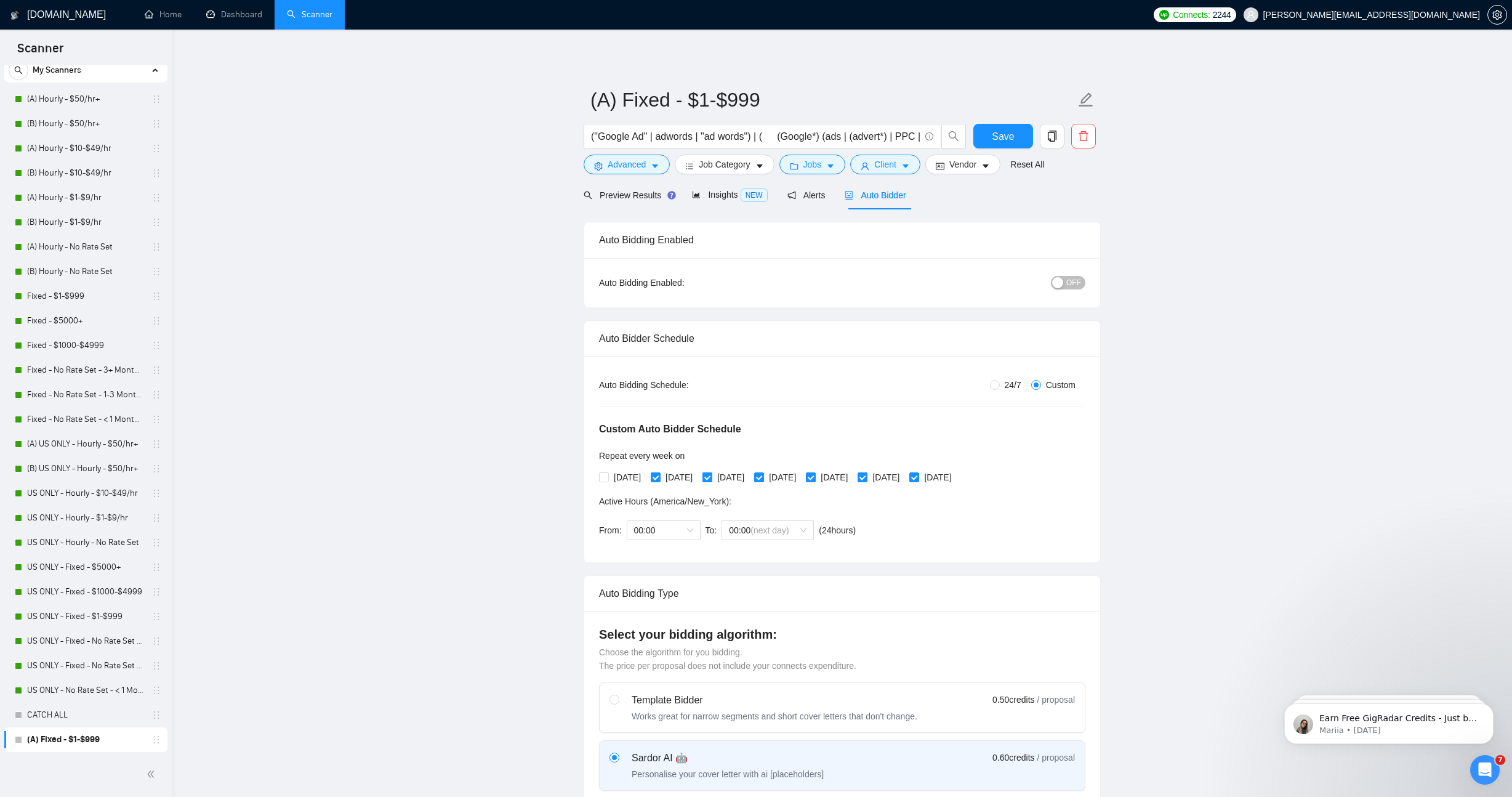
checkbox input "false"
click at [853, 478] on span "[DATE]" at bounding box center [834, 477] width 37 height 14
click at [814, 478] on input "[DATE]" at bounding box center [810, 476] width 9 height 9
checkbox input "false"
click at [919, 472] on span at bounding box center [914, 477] width 10 height 10
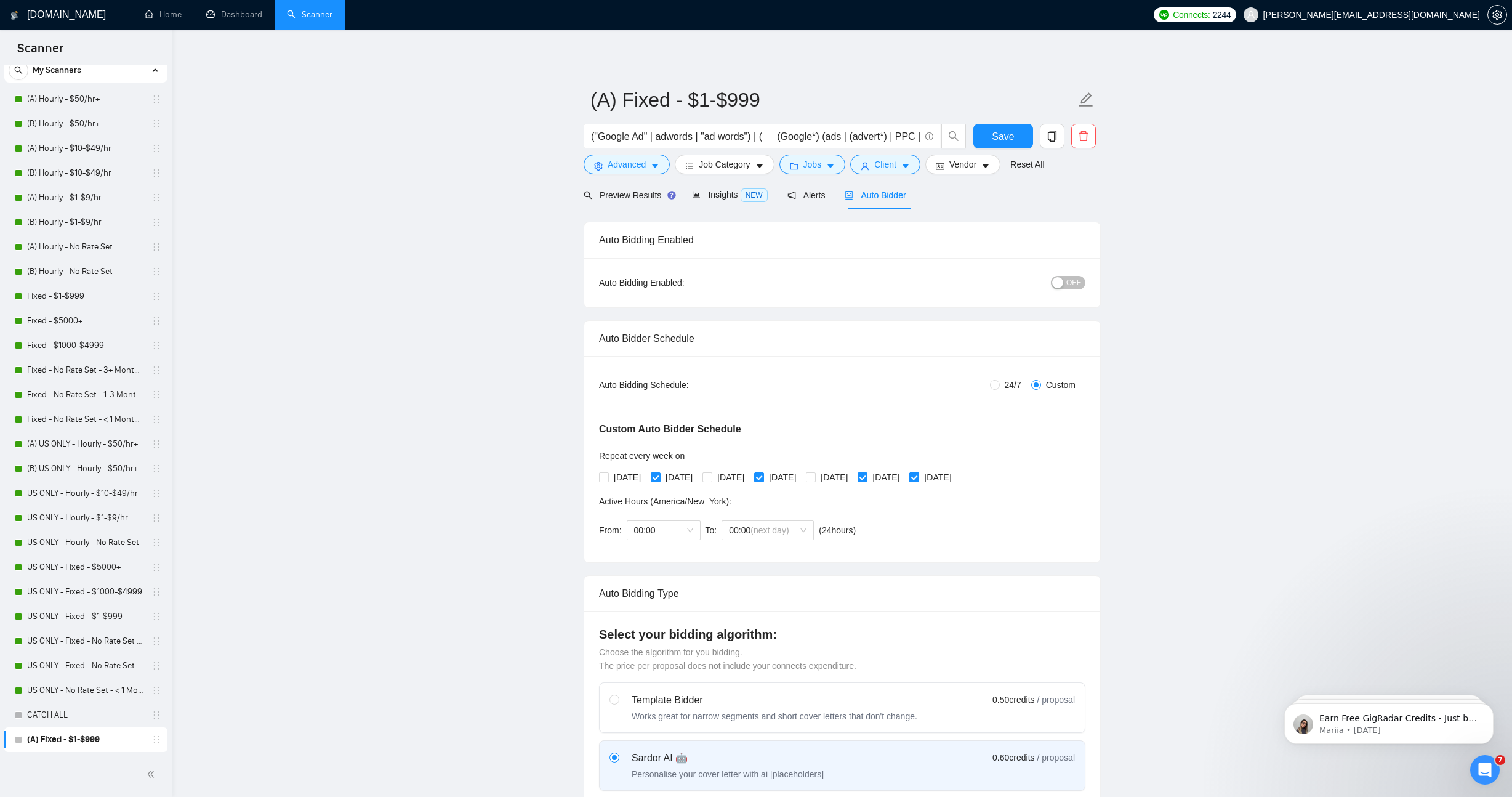
click at [918, 472] on input "[DATE]" at bounding box center [913, 476] width 9 height 9
checkbox input "false"
drag, startPoint x: 1001, startPoint y: 130, endPoint x: 918, endPoint y: 253, distance: 148.4
click at [1001, 130] on span "Save" at bounding box center [1003, 136] width 22 height 15
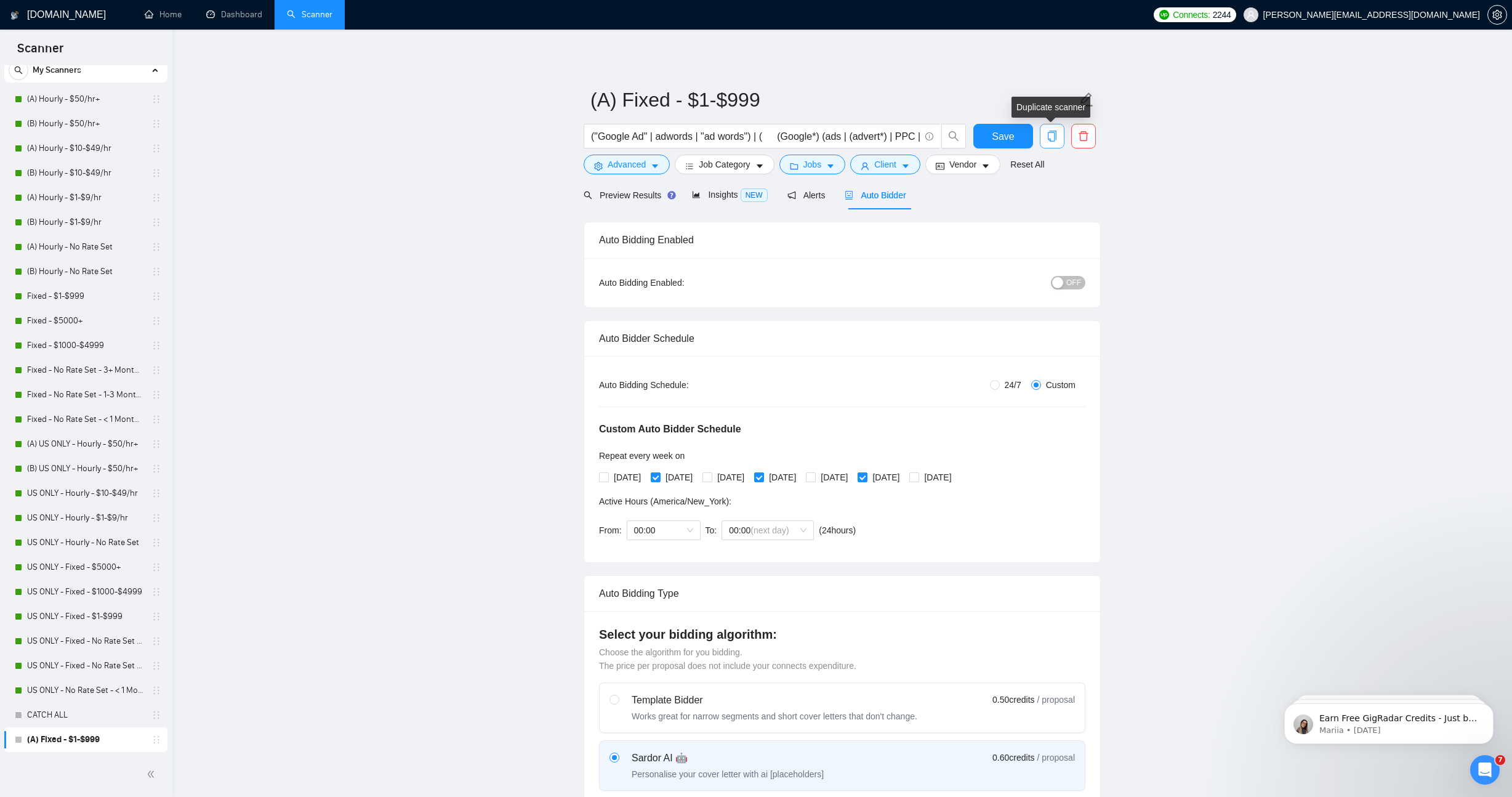
click at [1051, 133] on icon "copy" at bounding box center [1052, 136] width 11 height 11
click at [1042, 203] on span "Yes" at bounding box center [1037, 198] width 14 height 14
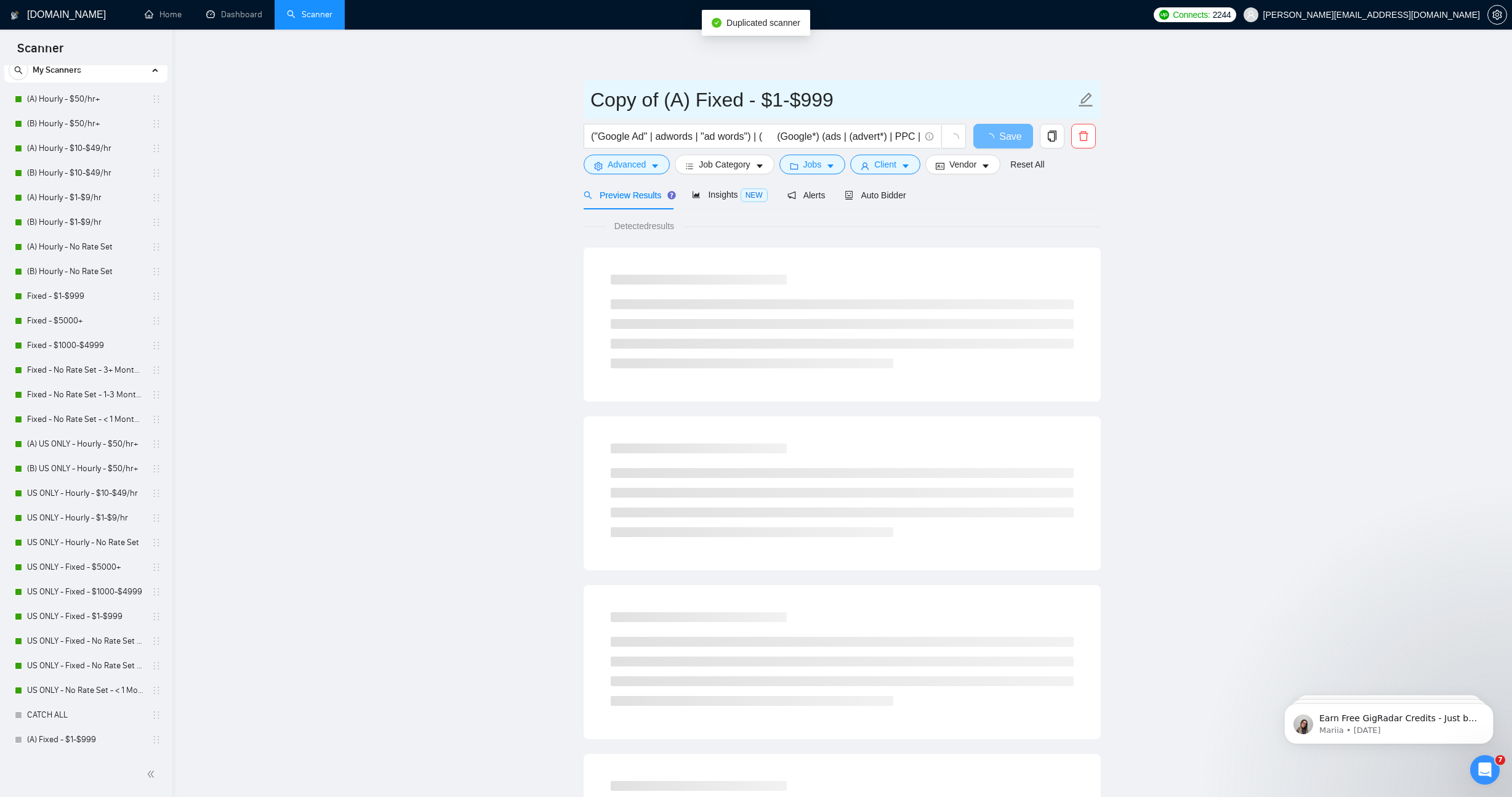
click at [655, 101] on input "Copy of (A) Fixed - $1-$999" at bounding box center [833, 99] width 485 height 31
drag, startPoint x: 661, startPoint y: 101, endPoint x: 546, endPoint y: 101, distance: 115.0
click at [546, 101] on main "Copy of (A) Fixed - $1-$999 ("Google Ad" | adwords | "ad words") | ( (Google*) …" at bounding box center [842, 563] width 1300 height 1027
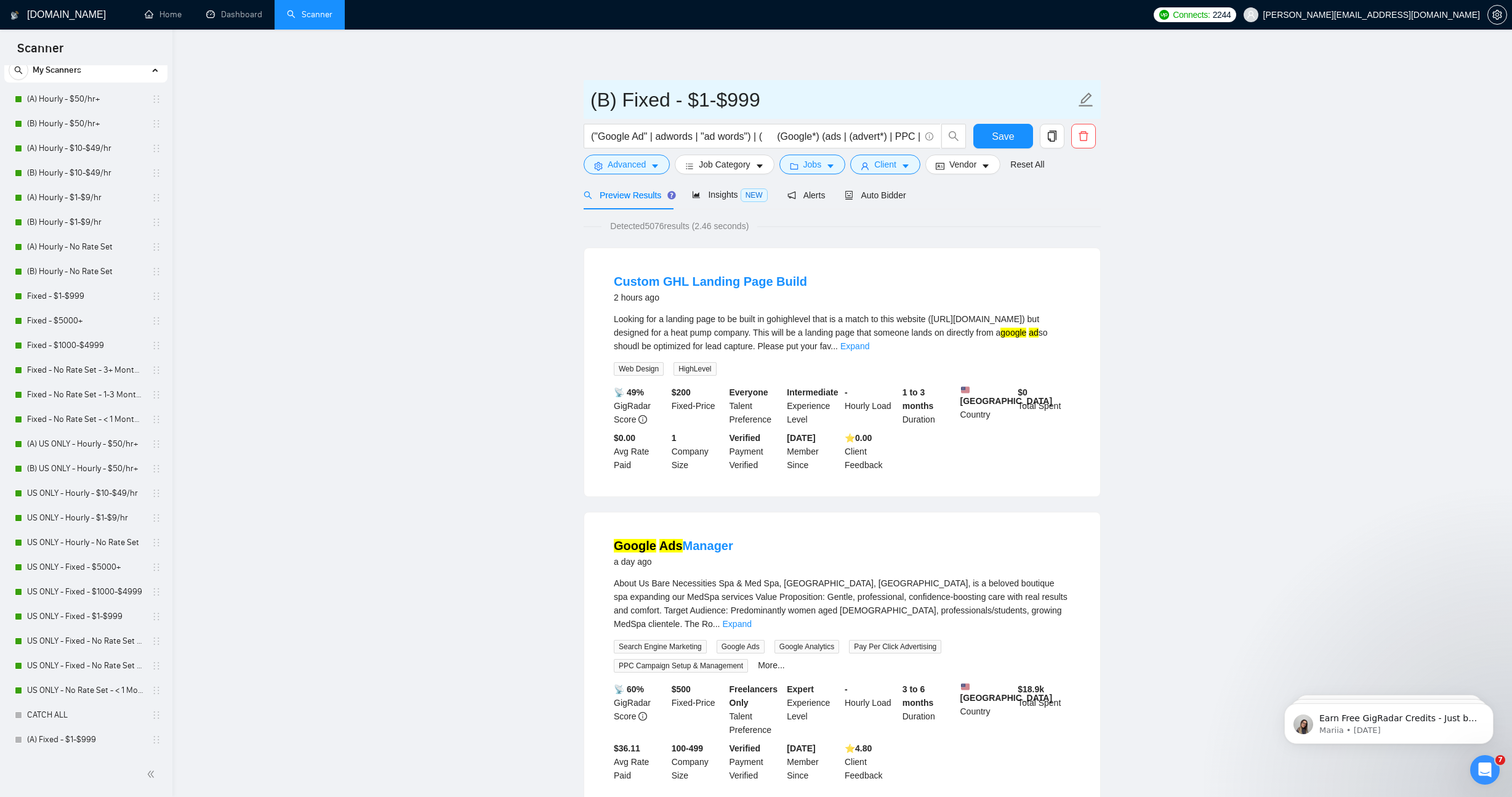
type input "(B) Fixed - $1-$999"
click at [891, 192] on span "Auto Bidder" at bounding box center [875, 195] width 61 height 10
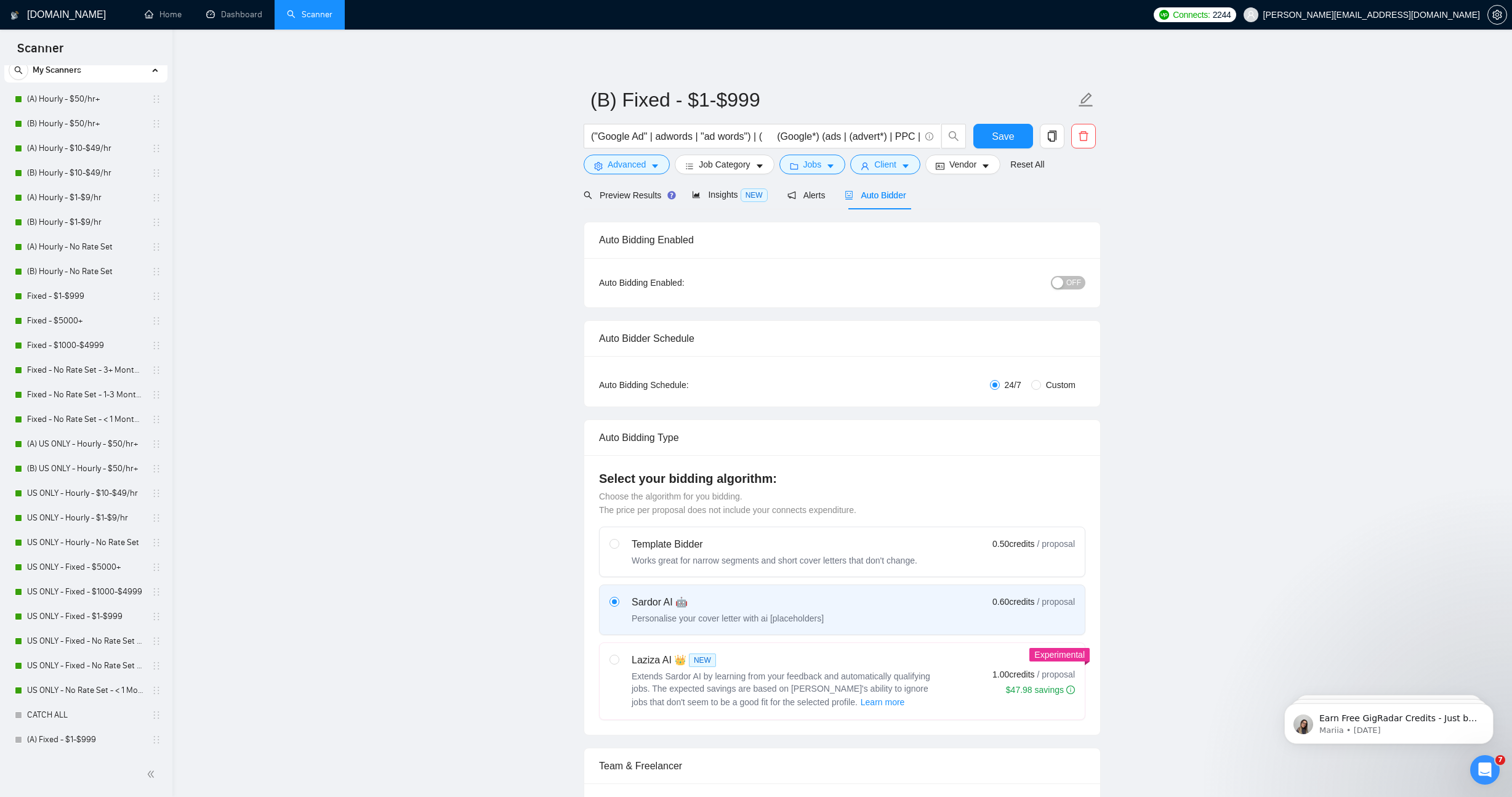
radio input "false"
radio input "true"
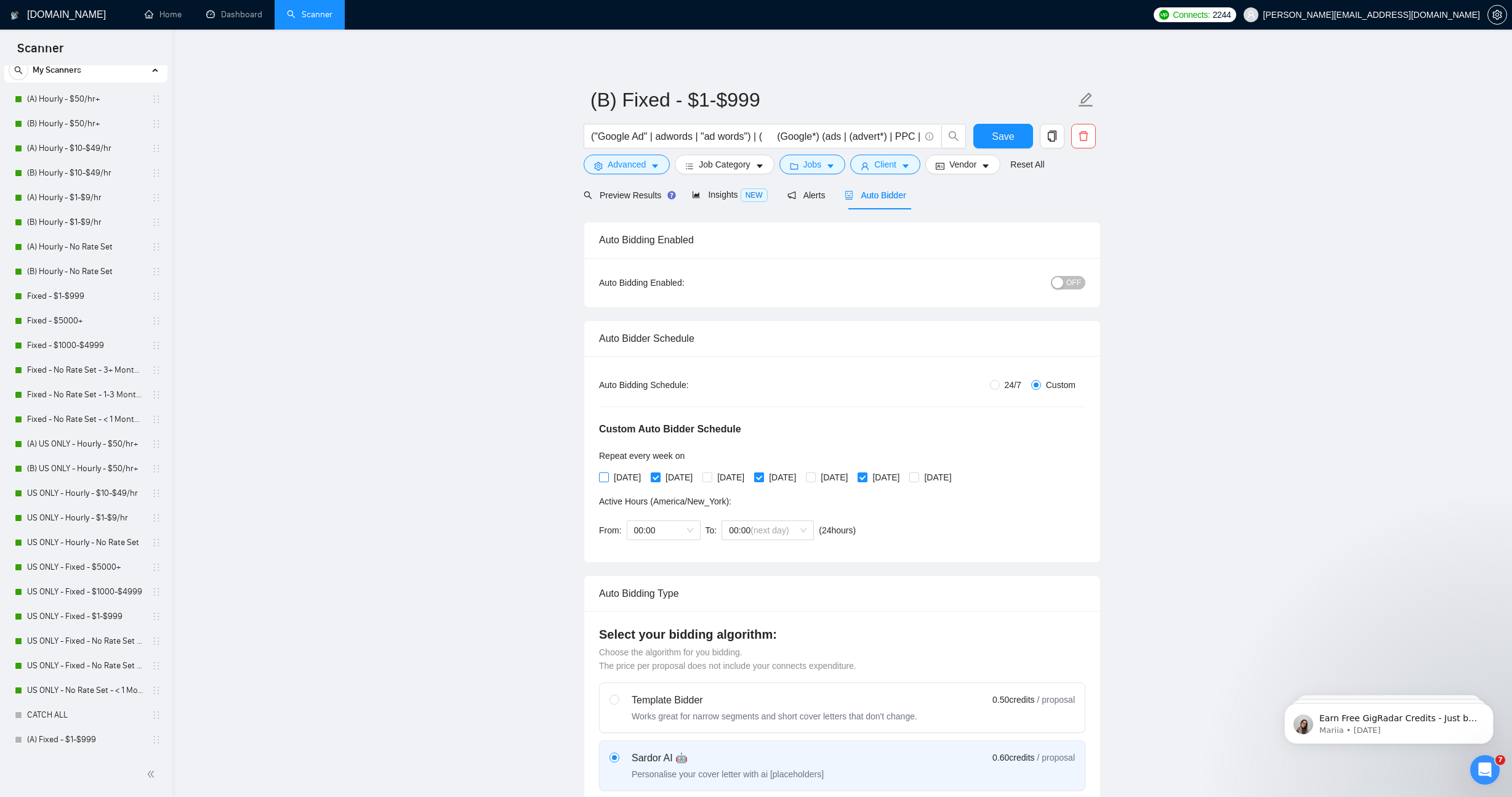
click at [620, 478] on span "[DATE]" at bounding box center [627, 477] width 37 height 14
click at [608, 478] on input "[DATE]" at bounding box center [603, 476] width 9 height 9
checkbox input "true"
click at [677, 479] on span "[DATE]" at bounding box center [679, 477] width 37 height 14
click at [659, 479] on input "[DATE]" at bounding box center [655, 476] width 9 height 9
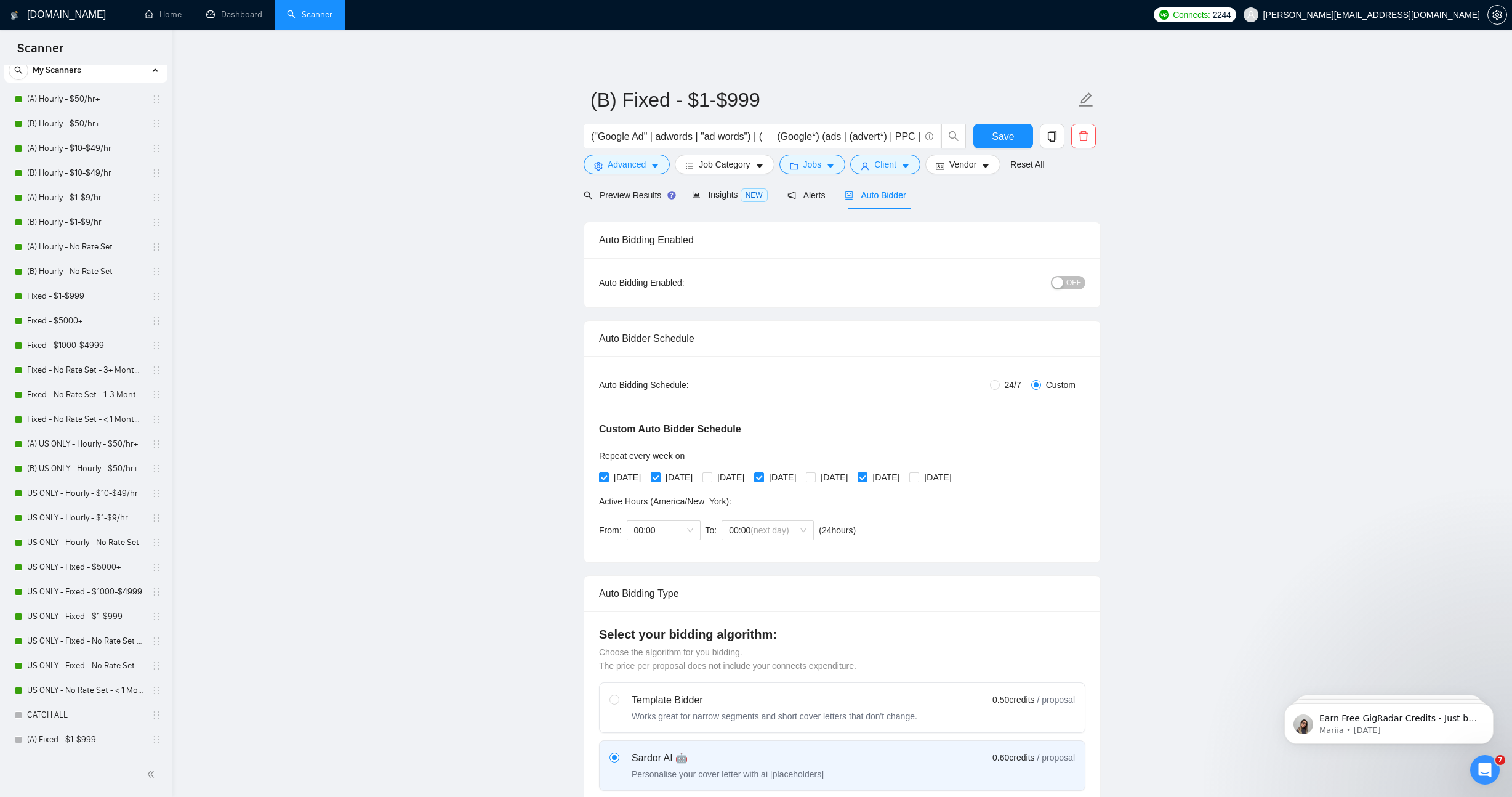
checkbox input "false"
click at [749, 478] on span "[DATE]" at bounding box center [731, 477] width 37 height 14
click at [711, 478] on input "[DATE]" at bounding box center [706, 476] width 9 height 9
checkbox input "true"
click at [801, 476] on span "[DATE]" at bounding box center [783, 477] width 37 height 14
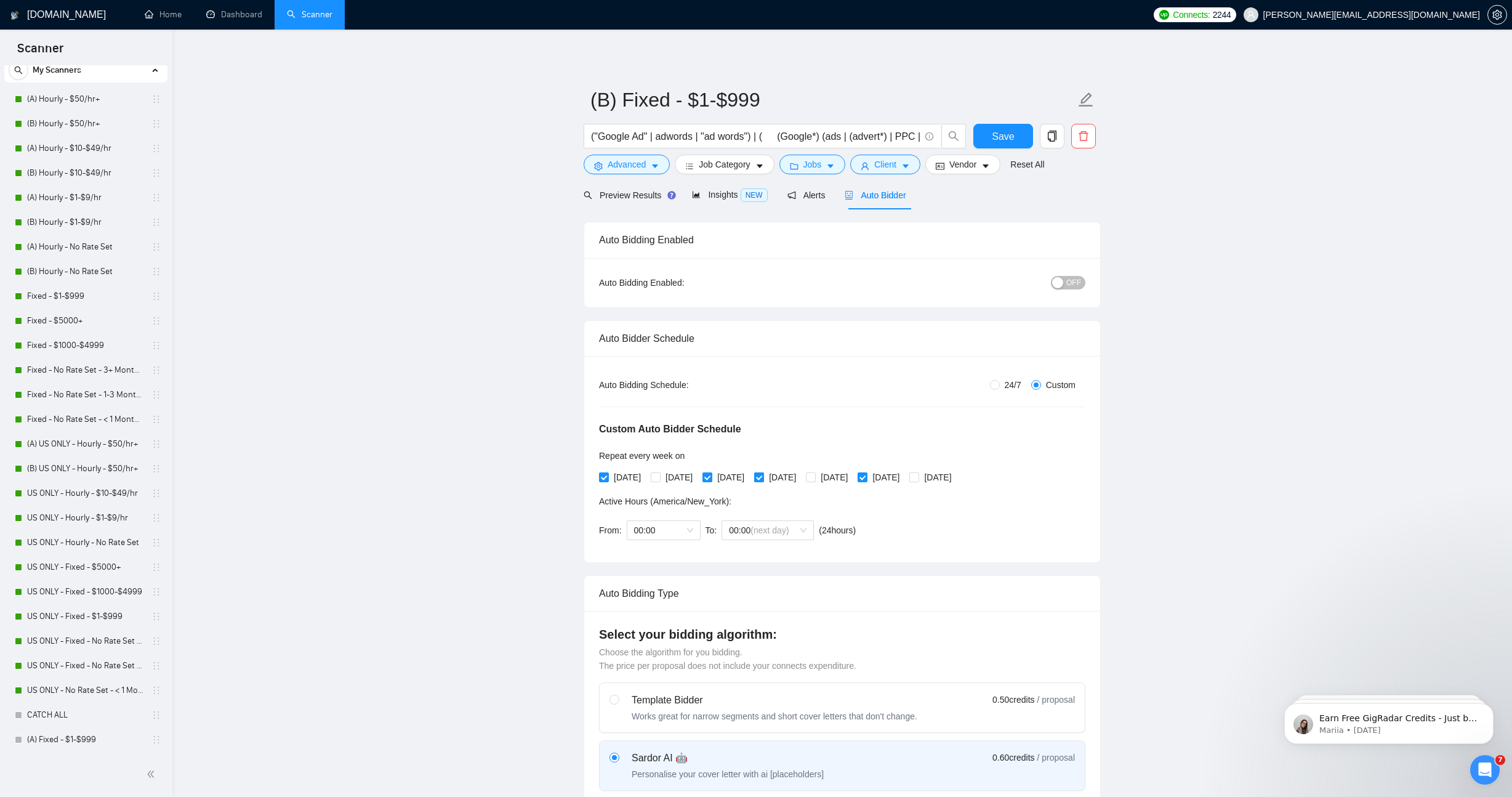
click at [763, 476] on input "[DATE]" at bounding box center [758, 476] width 9 height 9
checkbox input "false"
click at [853, 477] on span "[DATE]" at bounding box center [834, 477] width 37 height 14
click at [814, 477] on input "[DATE]" at bounding box center [810, 476] width 9 height 9
checkbox input "true"
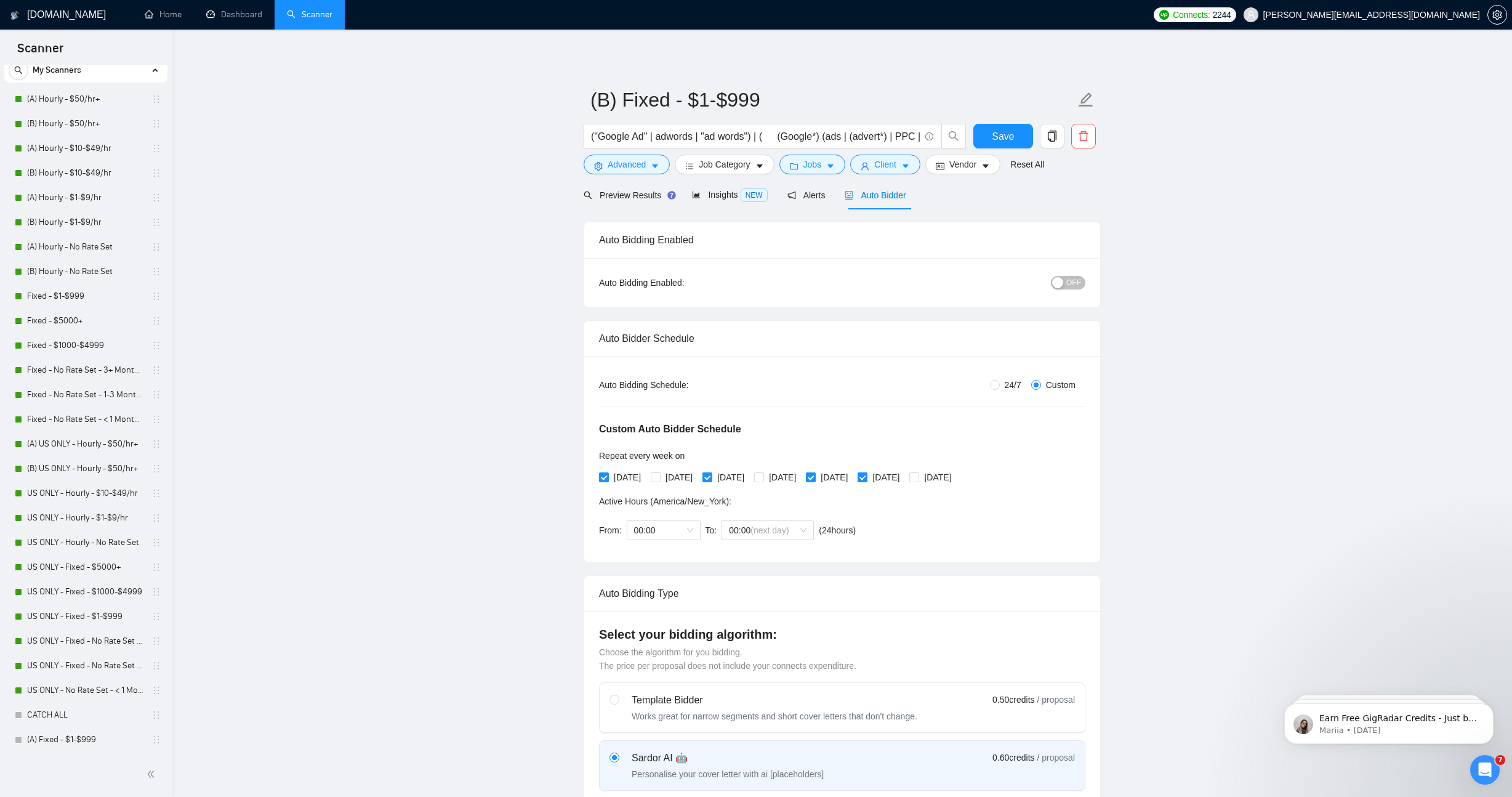
click at [904, 477] on span "[DATE]" at bounding box center [886, 477] width 37 height 14
click at [866, 477] on input "[DATE]" at bounding box center [861, 476] width 9 height 9
checkbox input "false"
click at [956, 477] on span "[DATE]" at bounding box center [938, 477] width 37 height 14
click at [918, 477] on input "[DATE]" at bounding box center [913, 476] width 9 height 9
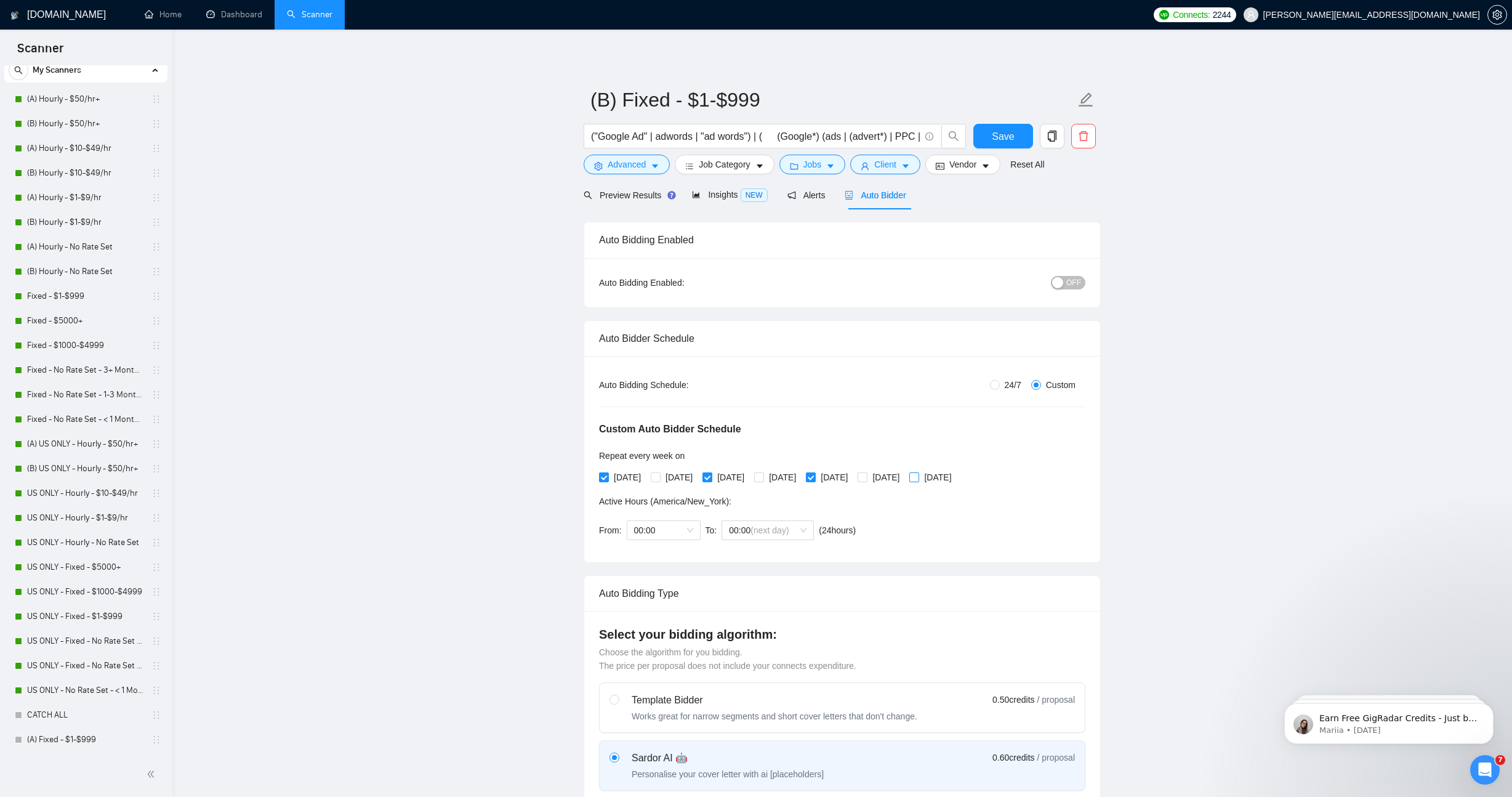
checkbox input "true"
click at [1013, 136] on span "Save" at bounding box center [1003, 136] width 22 height 15
click at [95, 472] on link "(B) US ONLY - Hourly - $50/hr+" at bounding box center [85, 468] width 117 height 25
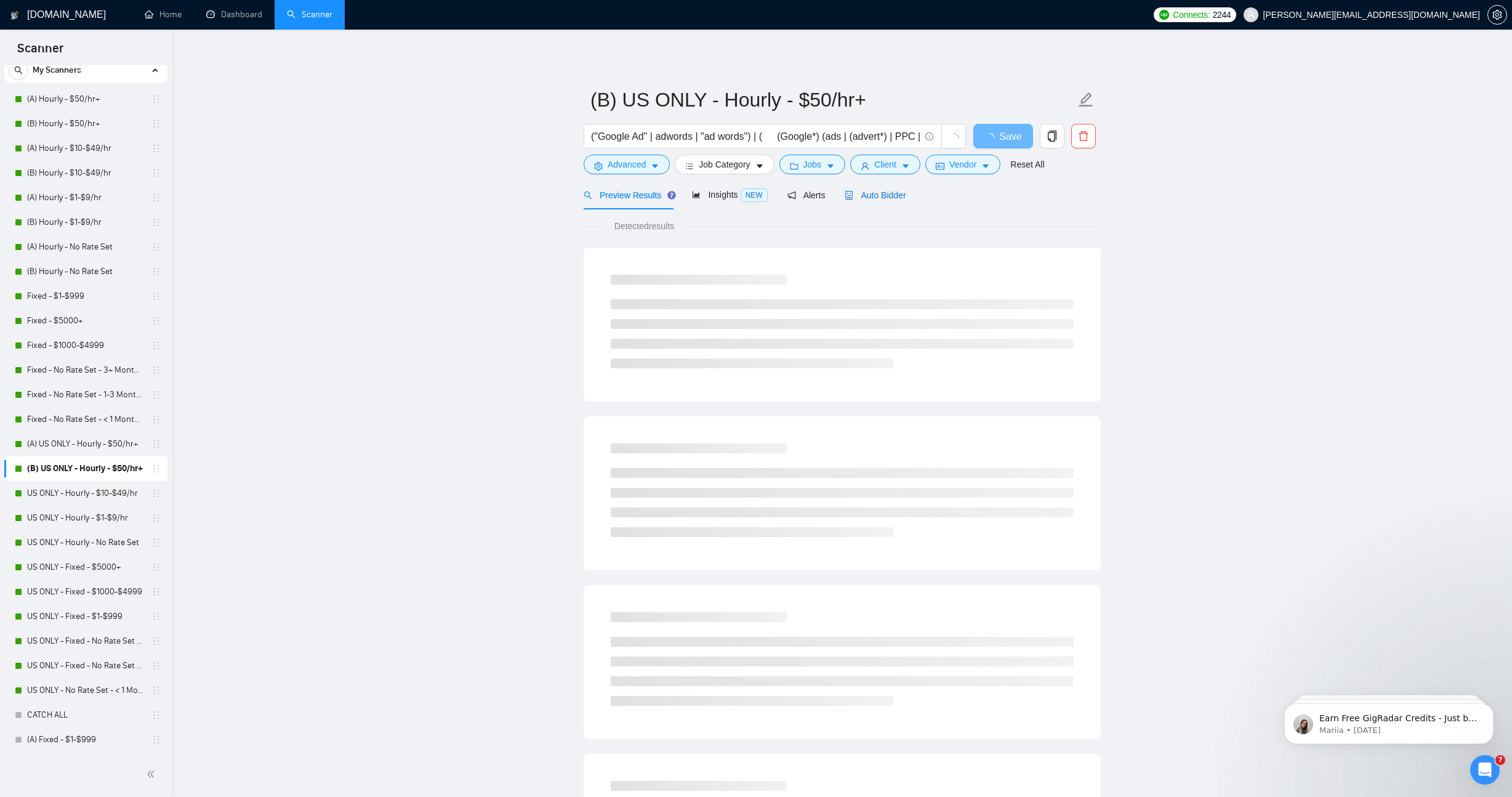
click at [882, 193] on span "Auto Bidder" at bounding box center [875, 195] width 61 height 10
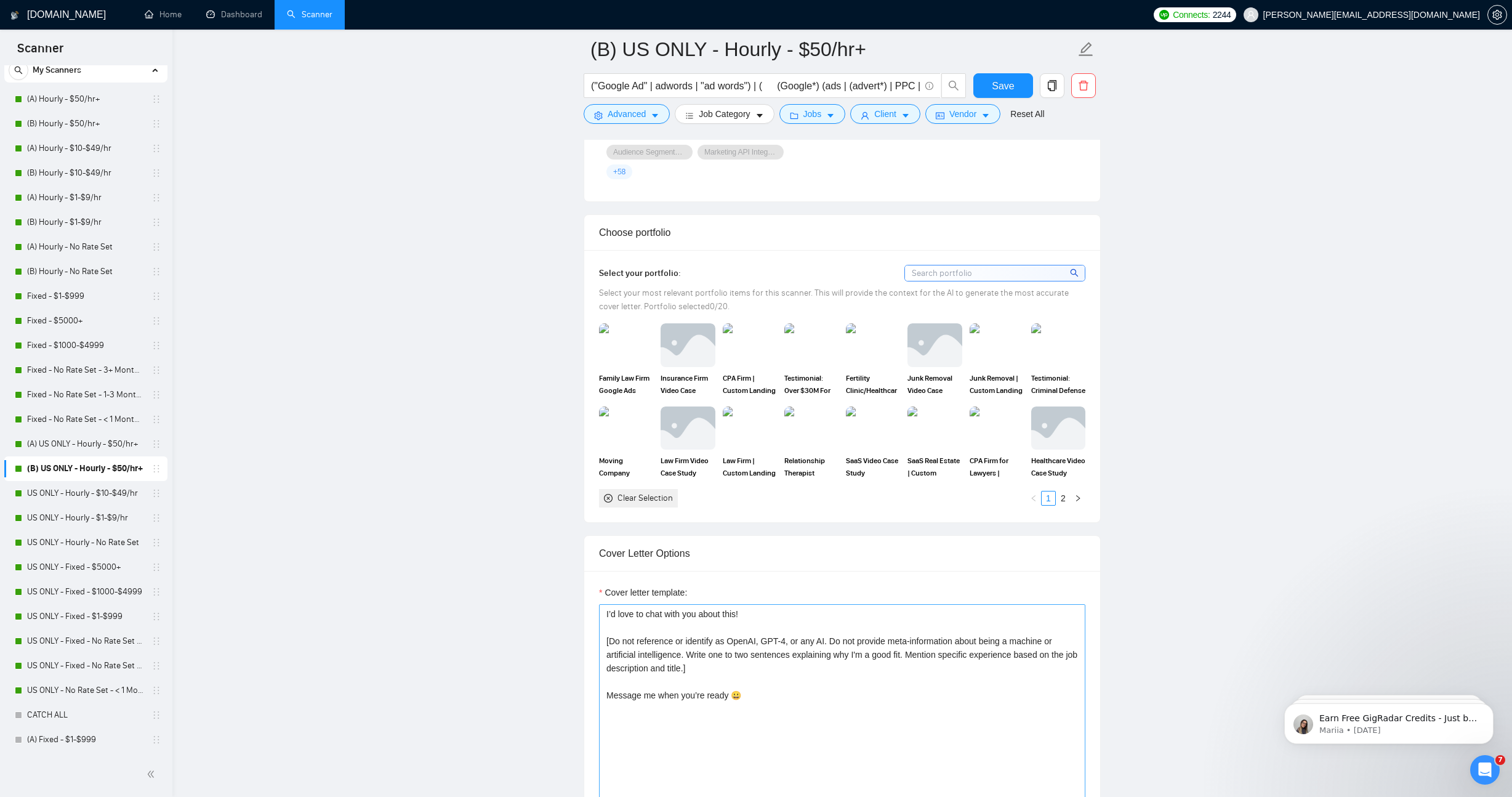
scroll to position [1355, 0]
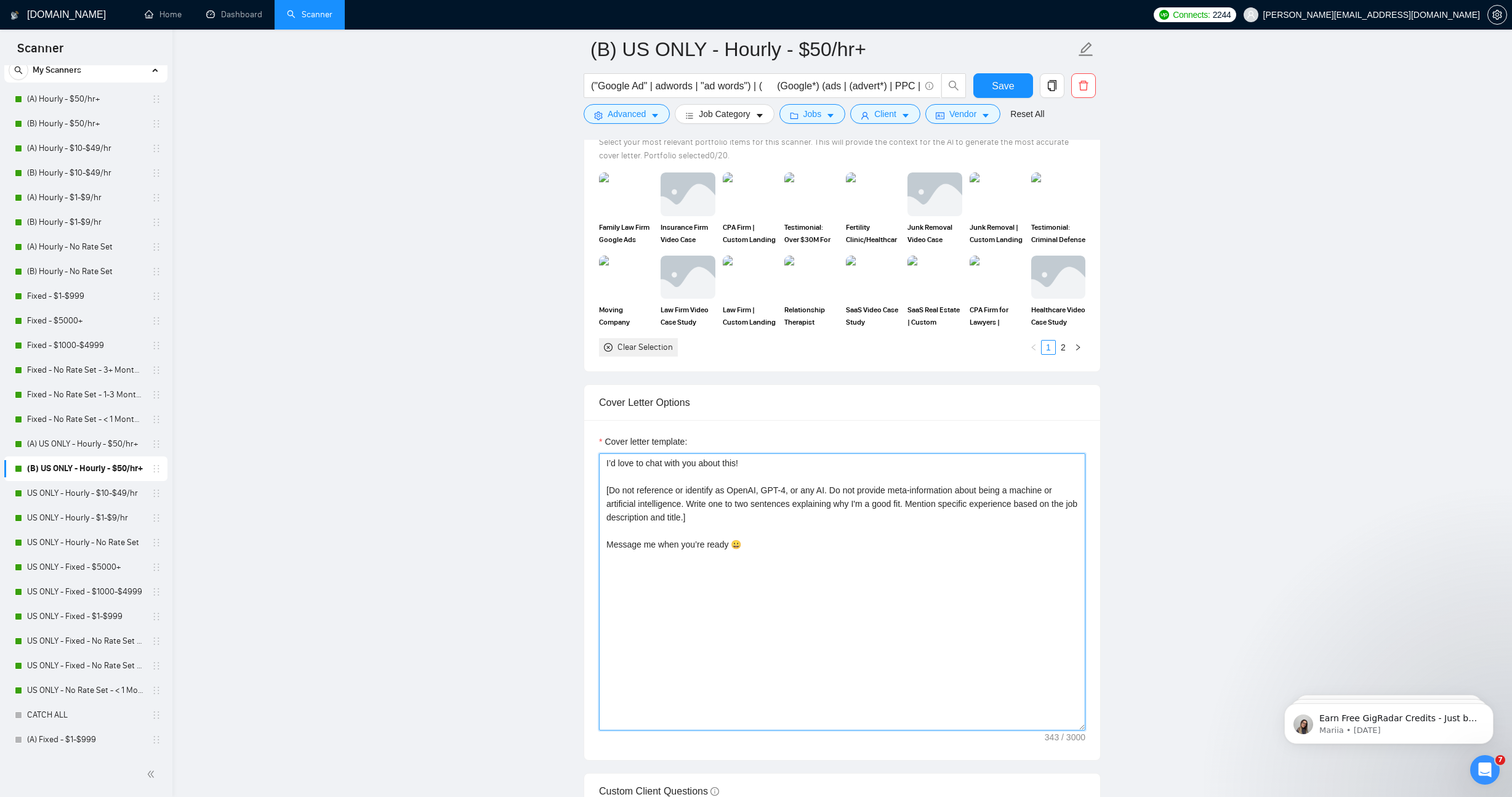
click at [814, 540] on textarea "I’d love to chat with you about this! [Do not reference or identify as OpenAI, …" at bounding box center [842, 591] width 486 height 277
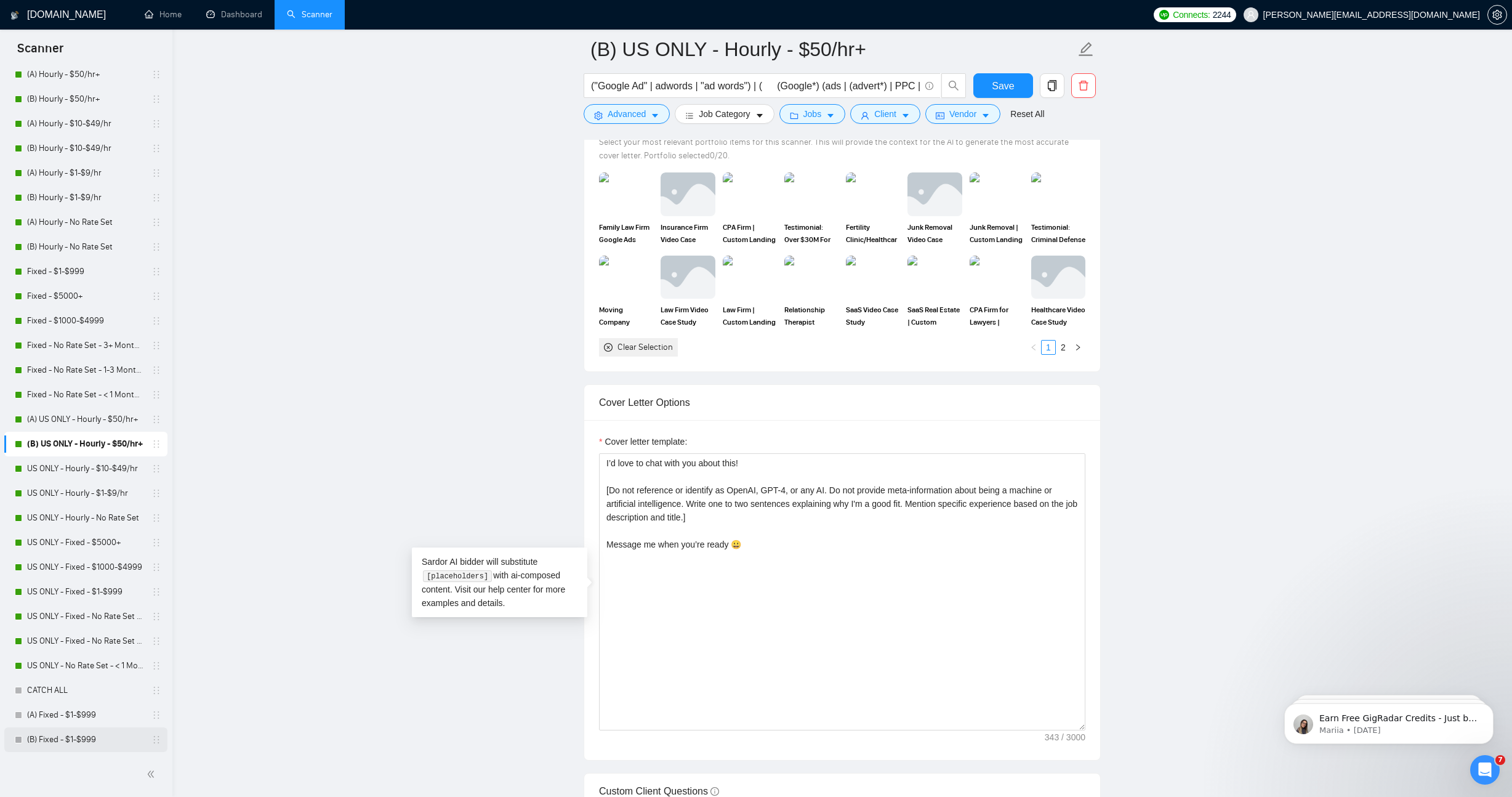
click at [82, 733] on link "(B) Fixed - $1-$999" at bounding box center [85, 739] width 117 height 25
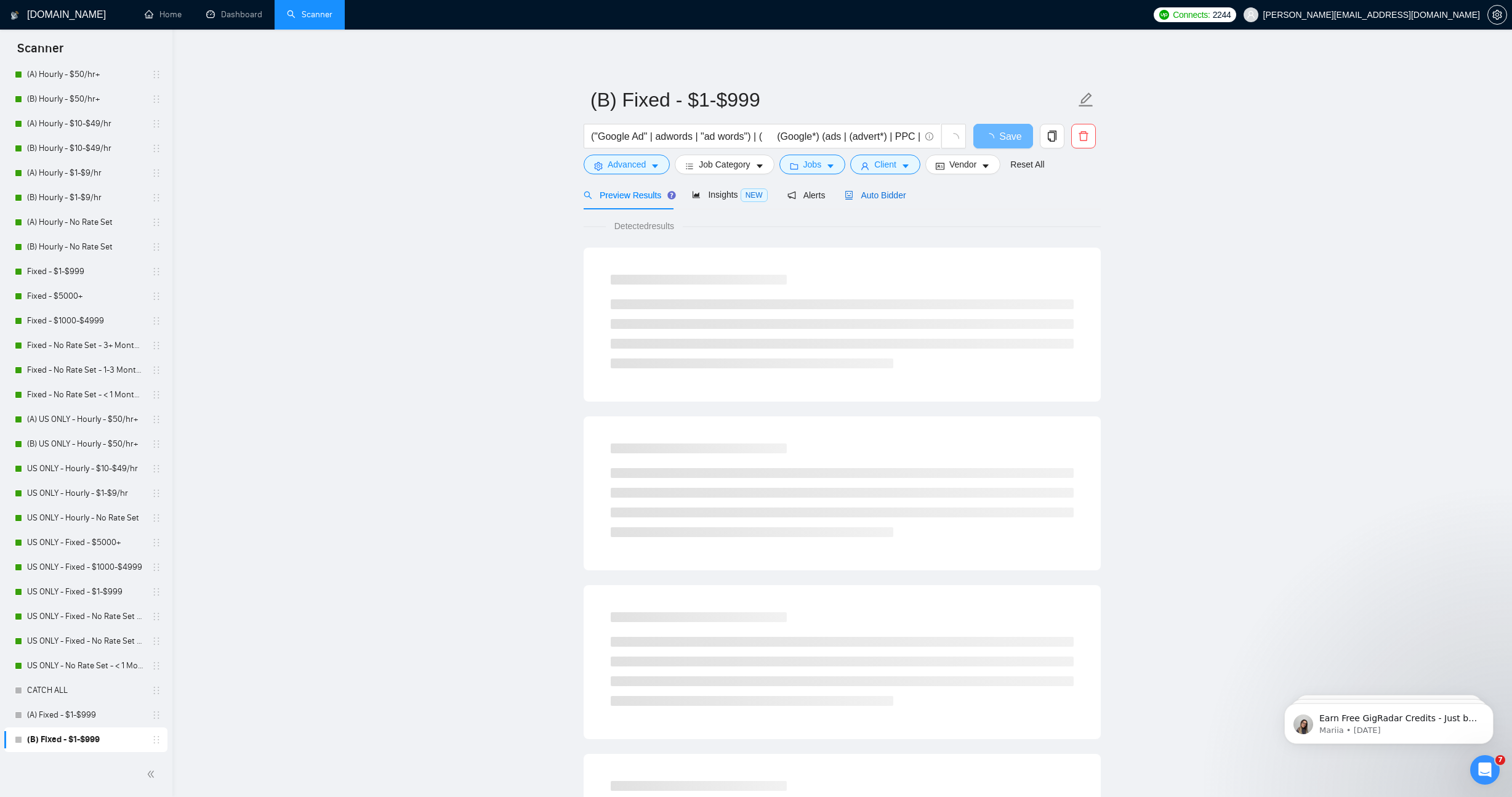
click at [887, 195] on span "Auto Bidder" at bounding box center [875, 195] width 61 height 10
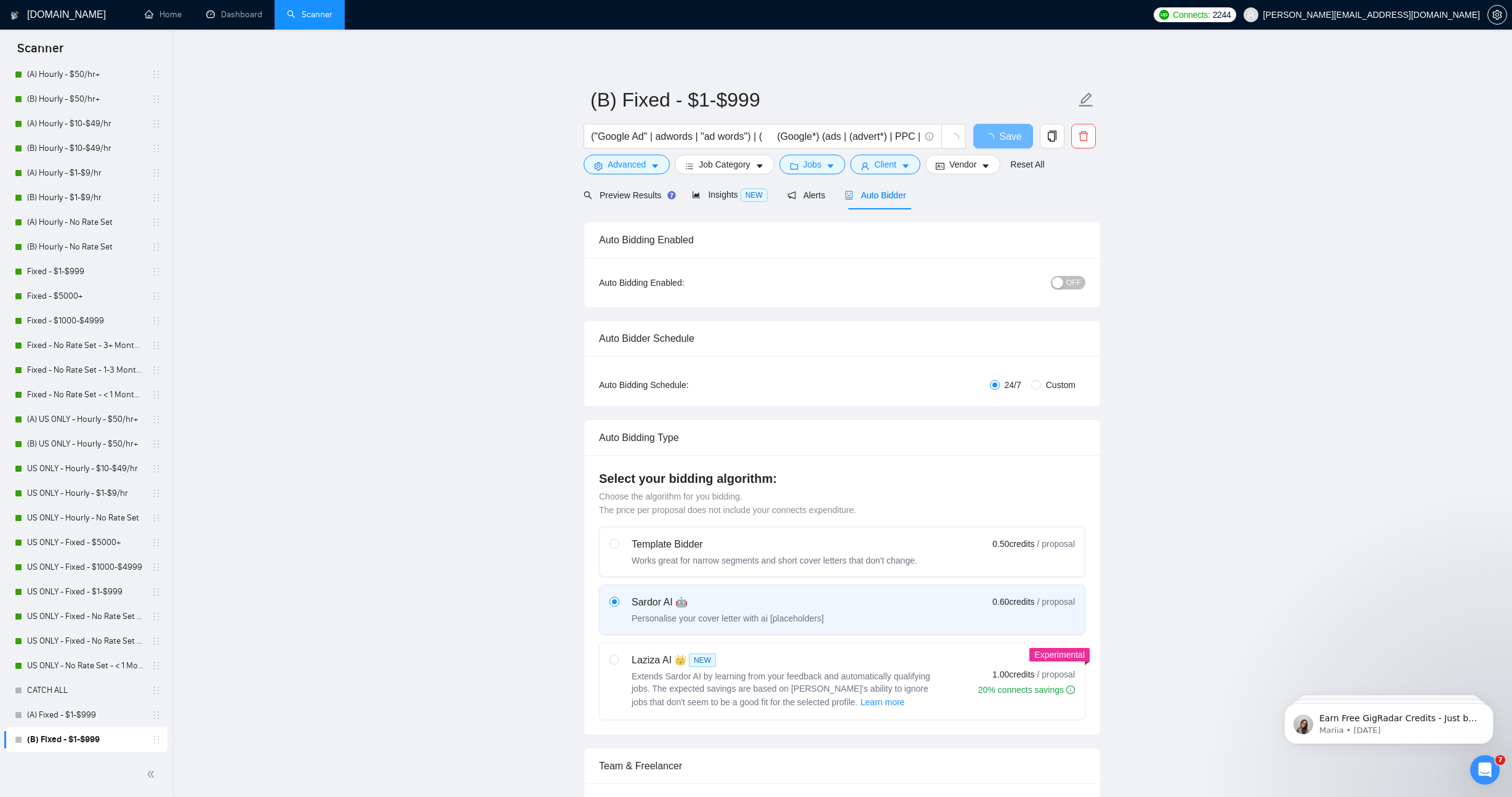
radio input "false"
radio input "true"
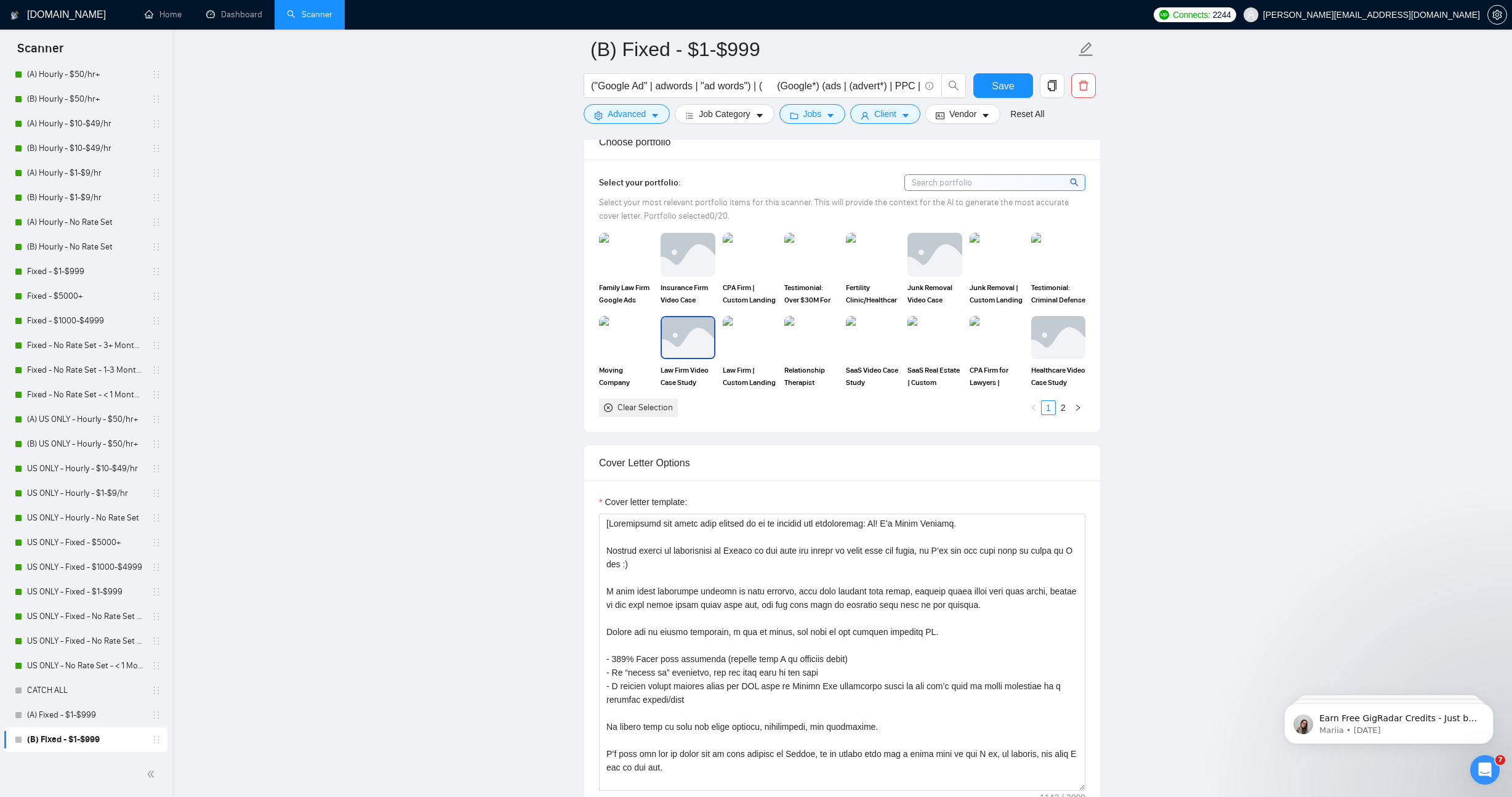
scroll to position [1572, 0]
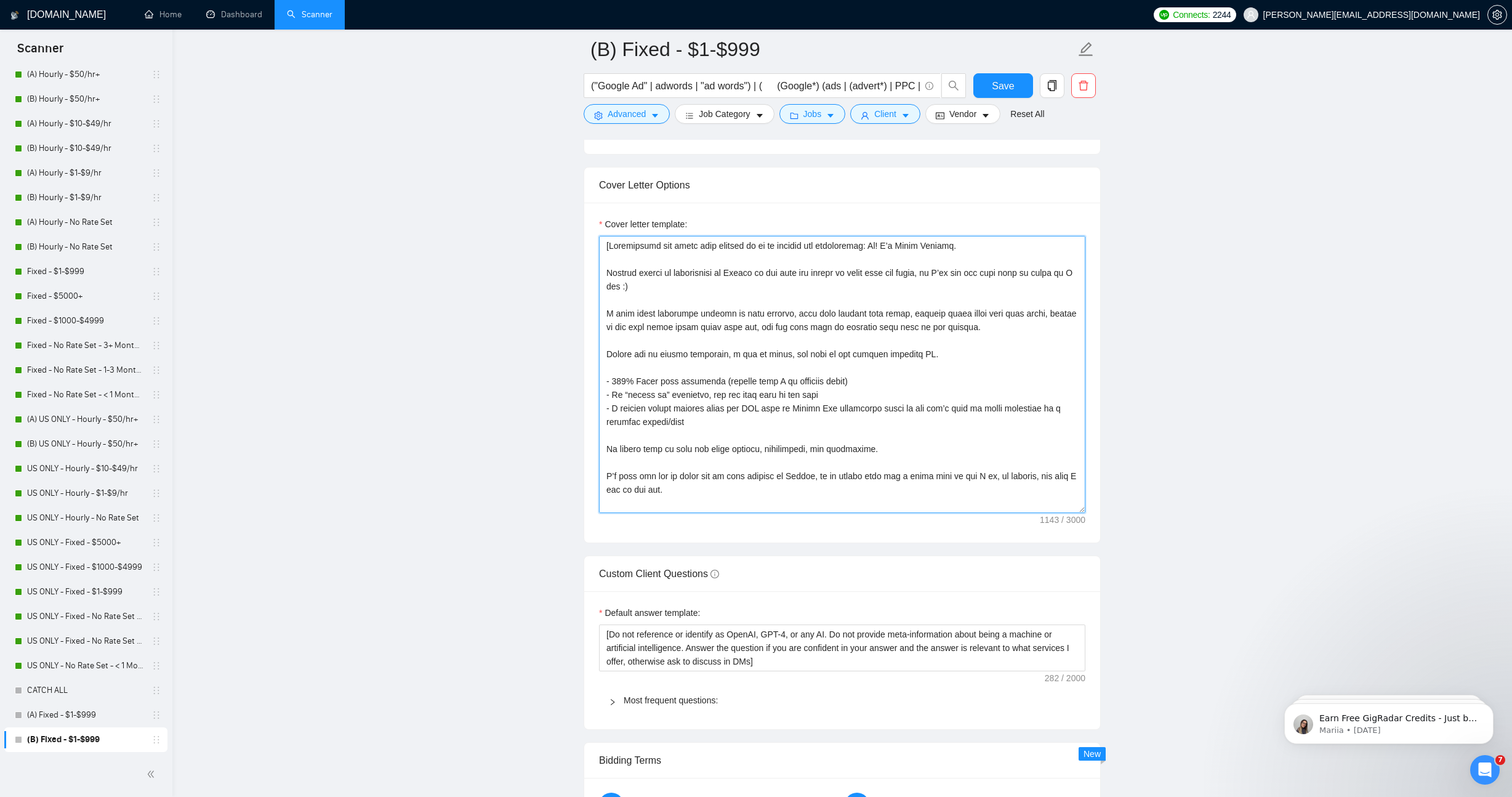
click at [836, 414] on textarea "Cover letter template:" at bounding box center [842, 374] width 486 height 277
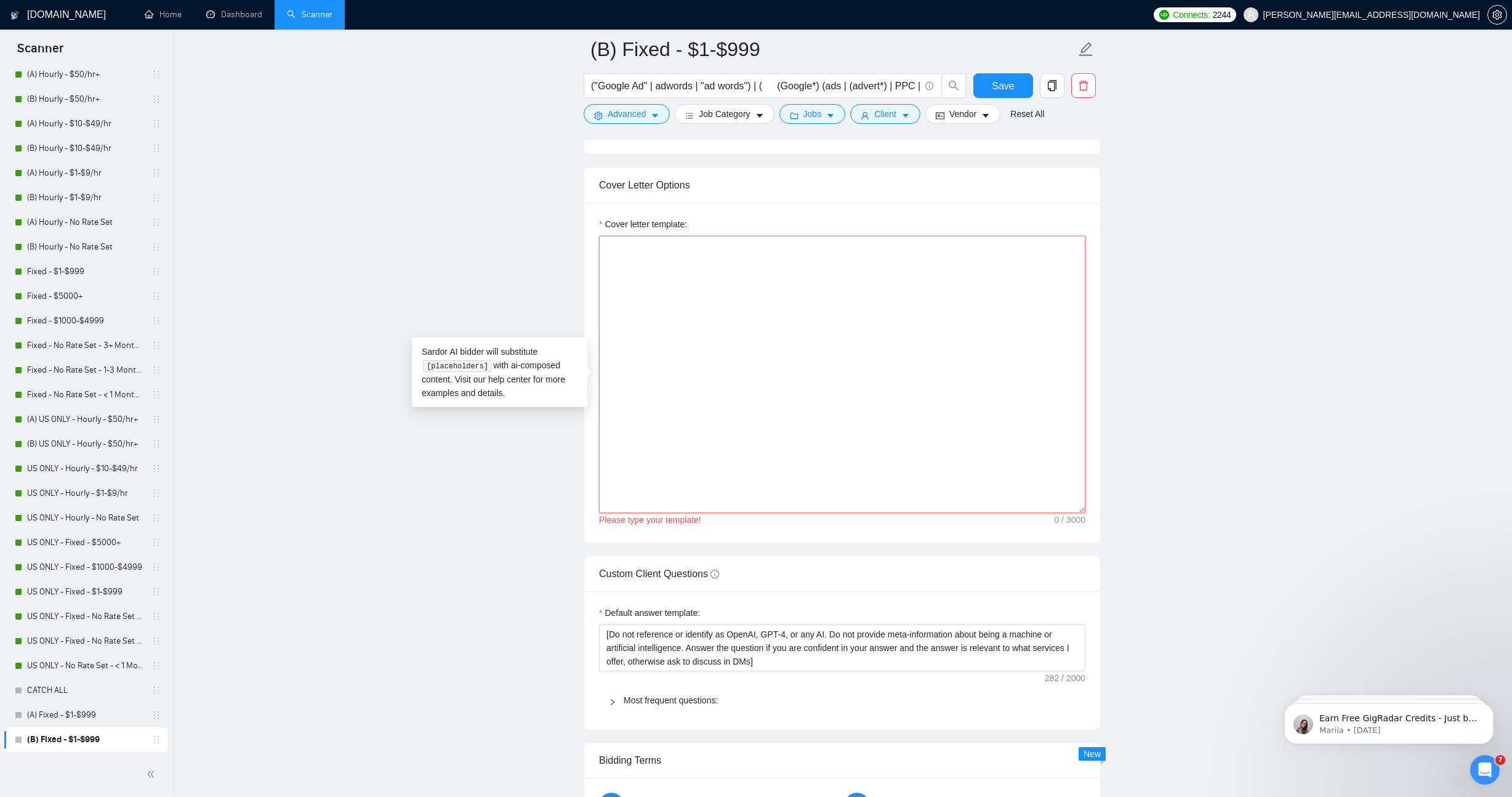
paste textarea "I’d love to chat with you about this! [Do not reference or identify as OpenAI, …"
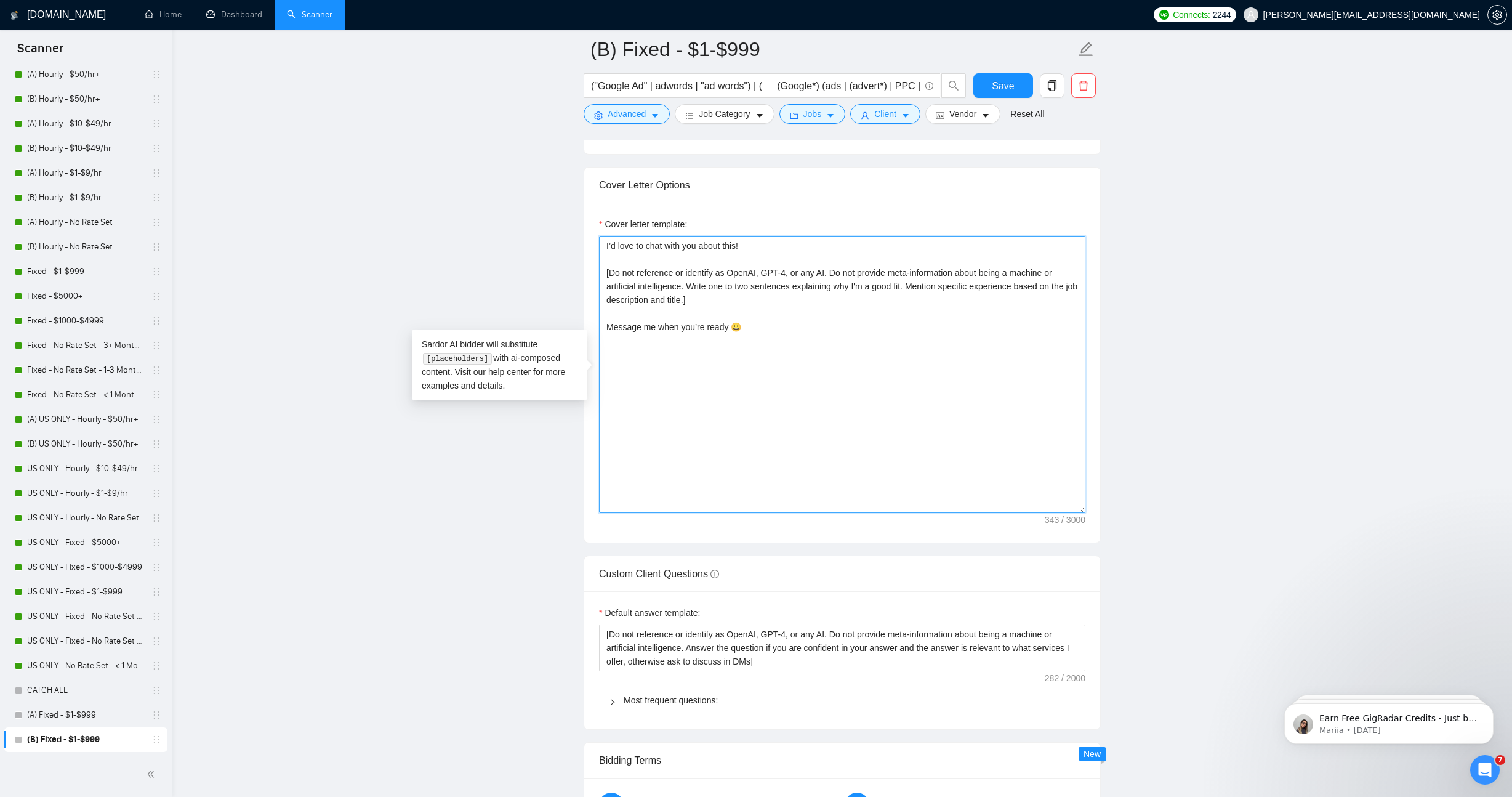
type textarea "I’d love to chat with you about this! [Do not reference or identify as OpenAI, …"
click at [1279, 465] on main "(B) Fixed - $1-$999 ("Google Ad" | adwords | "ad words") | ( (Google*) (ads | (…" at bounding box center [842, 266] width 1300 height 3578
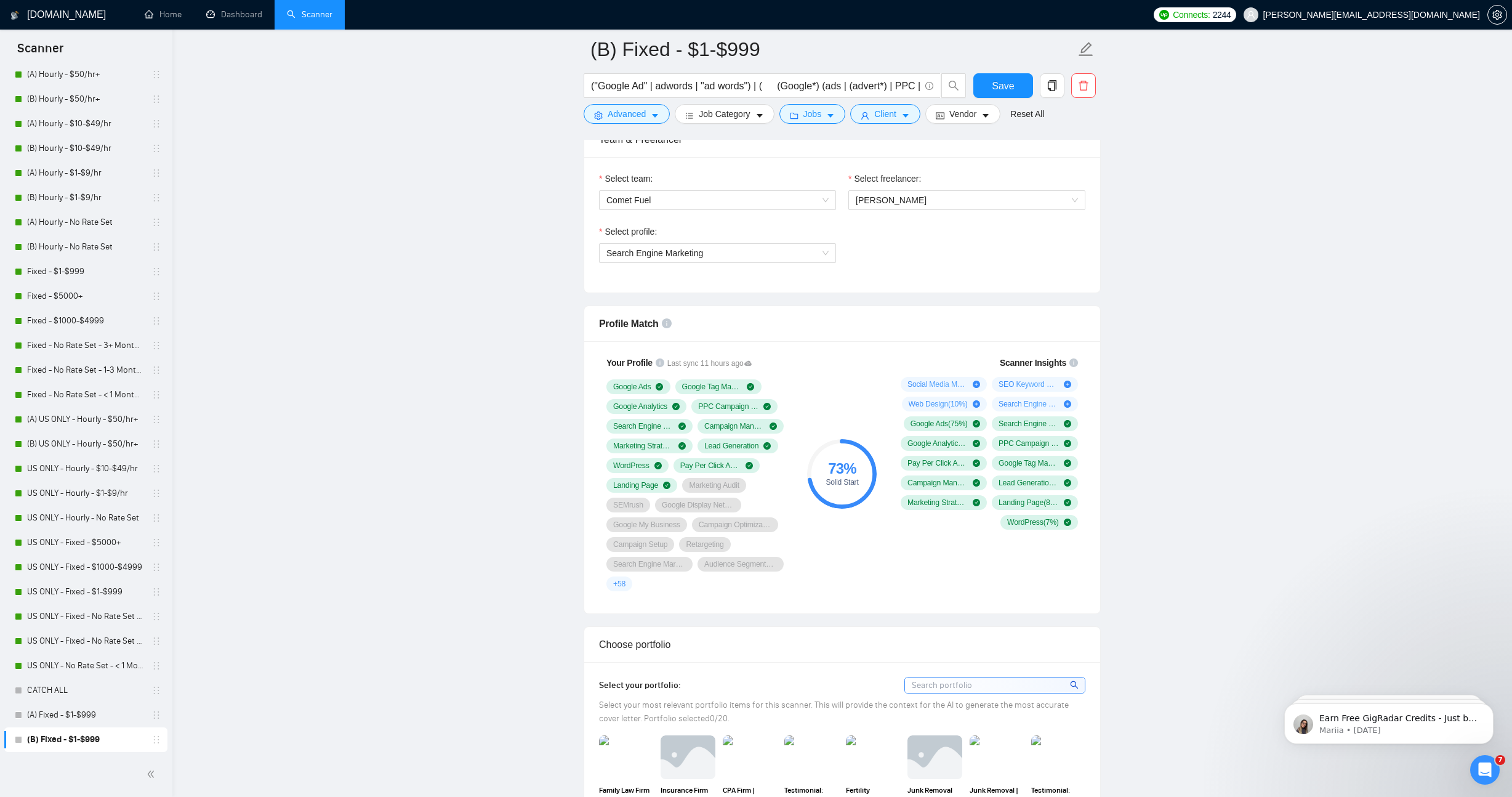
scroll to position [0, 0]
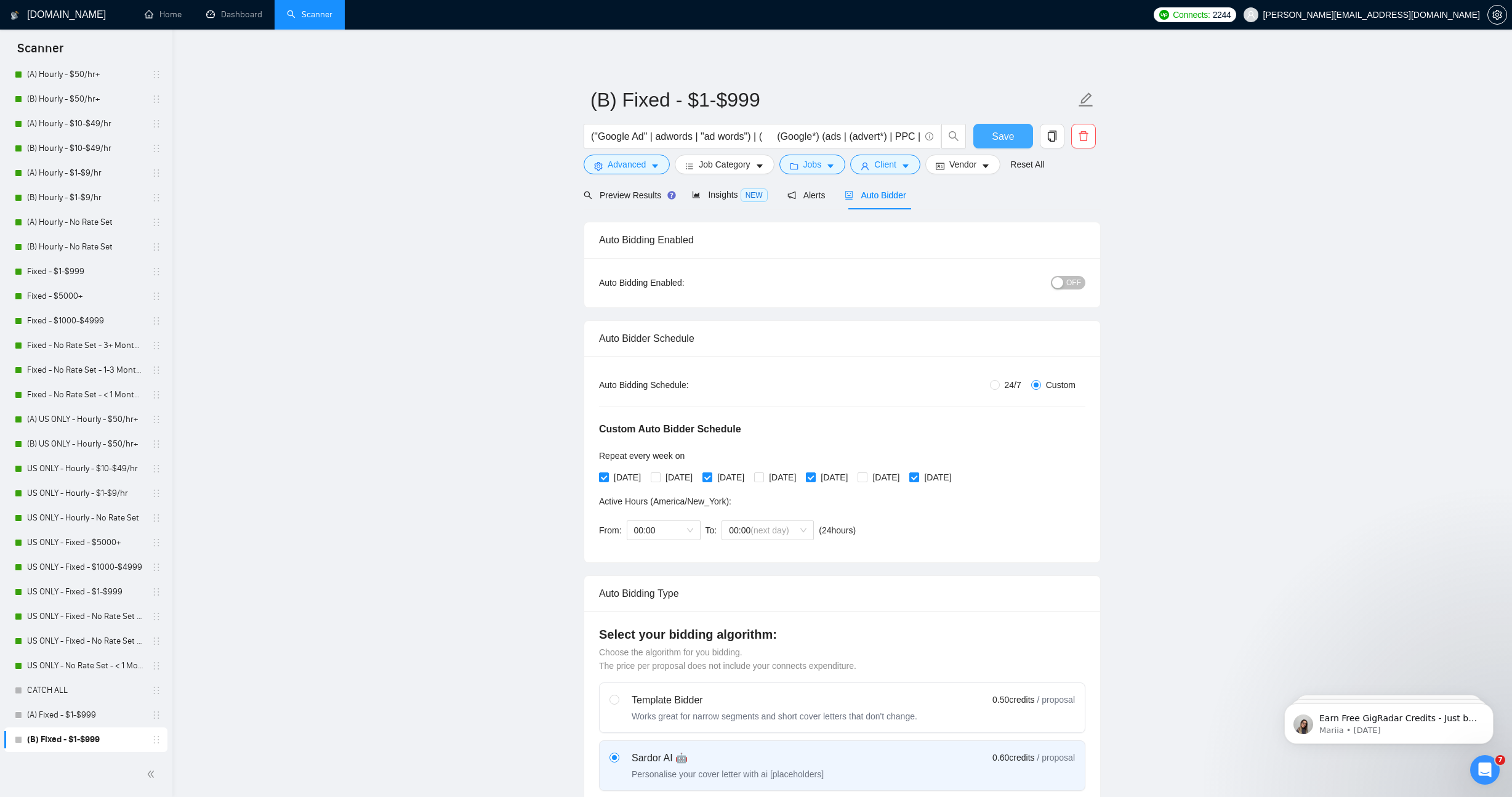
drag, startPoint x: 1002, startPoint y: 138, endPoint x: 1230, endPoint y: 304, distance: 282.0
click at [1002, 138] on span "Save" at bounding box center [1003, 136] width 22 height 15
click at [1062, 280] on div "button" at bounding box center [1058, 283] width 11 height 11
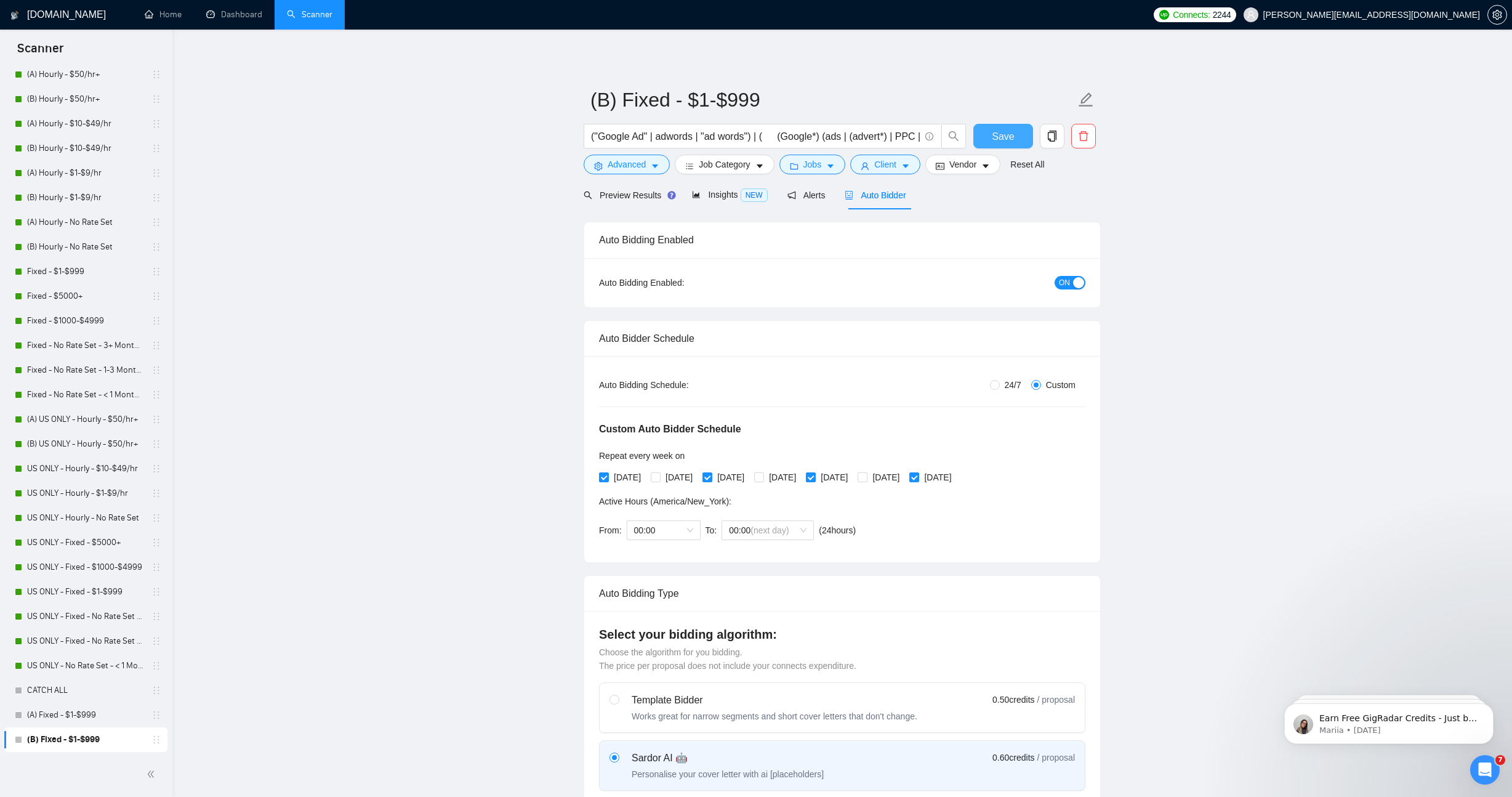
click at [988, 126] on button "Save" at bounding box center [1003, 136] width 60 height 25
click at [106, 710] on link "(A) Fixed - $1-$999" at bounding box center [85, 714] width 117 height 25
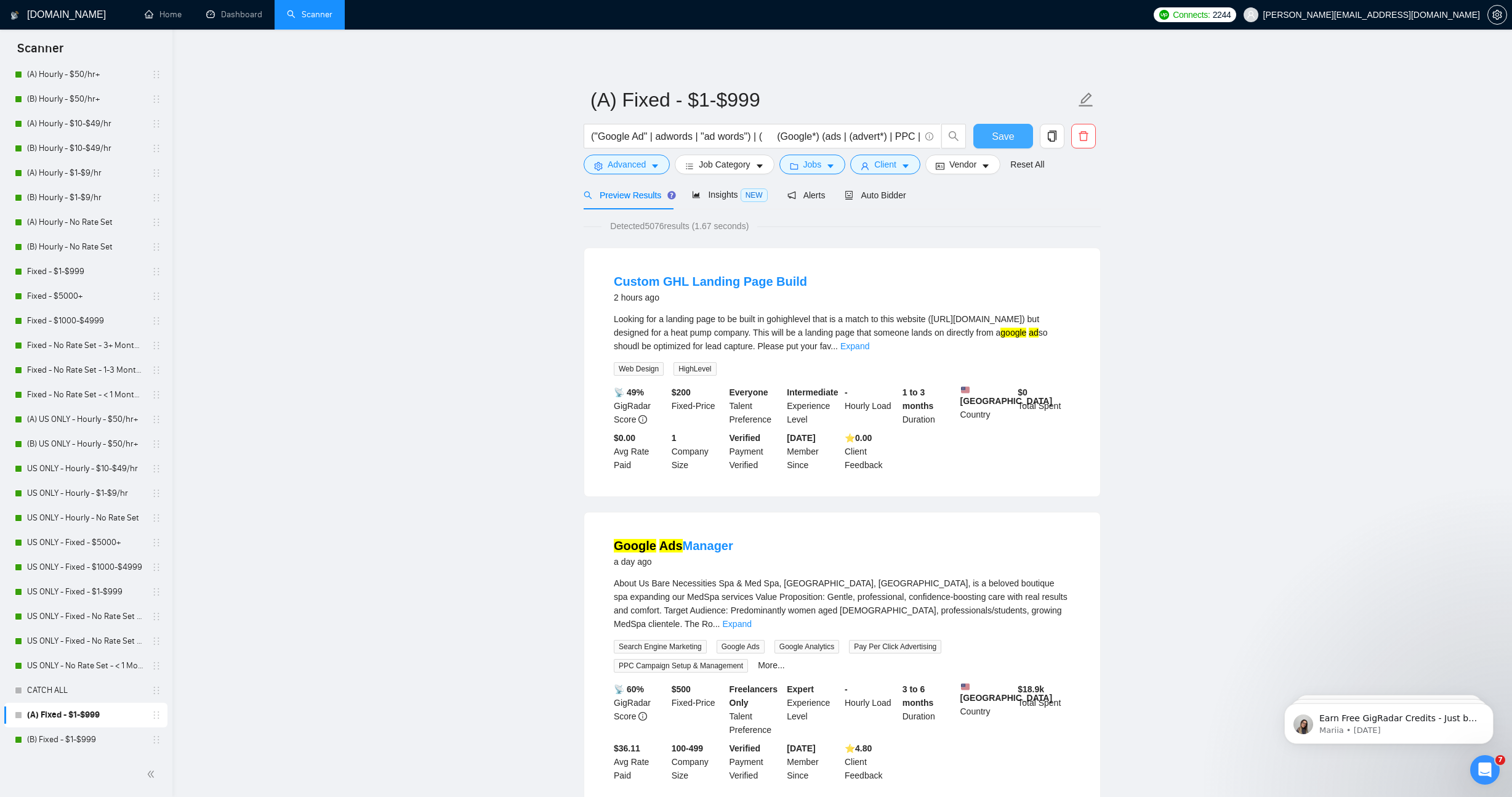
click at [1002, 124] on button "Save" at bounding box center [1003, 136] width 60 height 25
click at [896, 188] on div "Auto Bidder" at bounding box center [875, 195] width 61 height 29
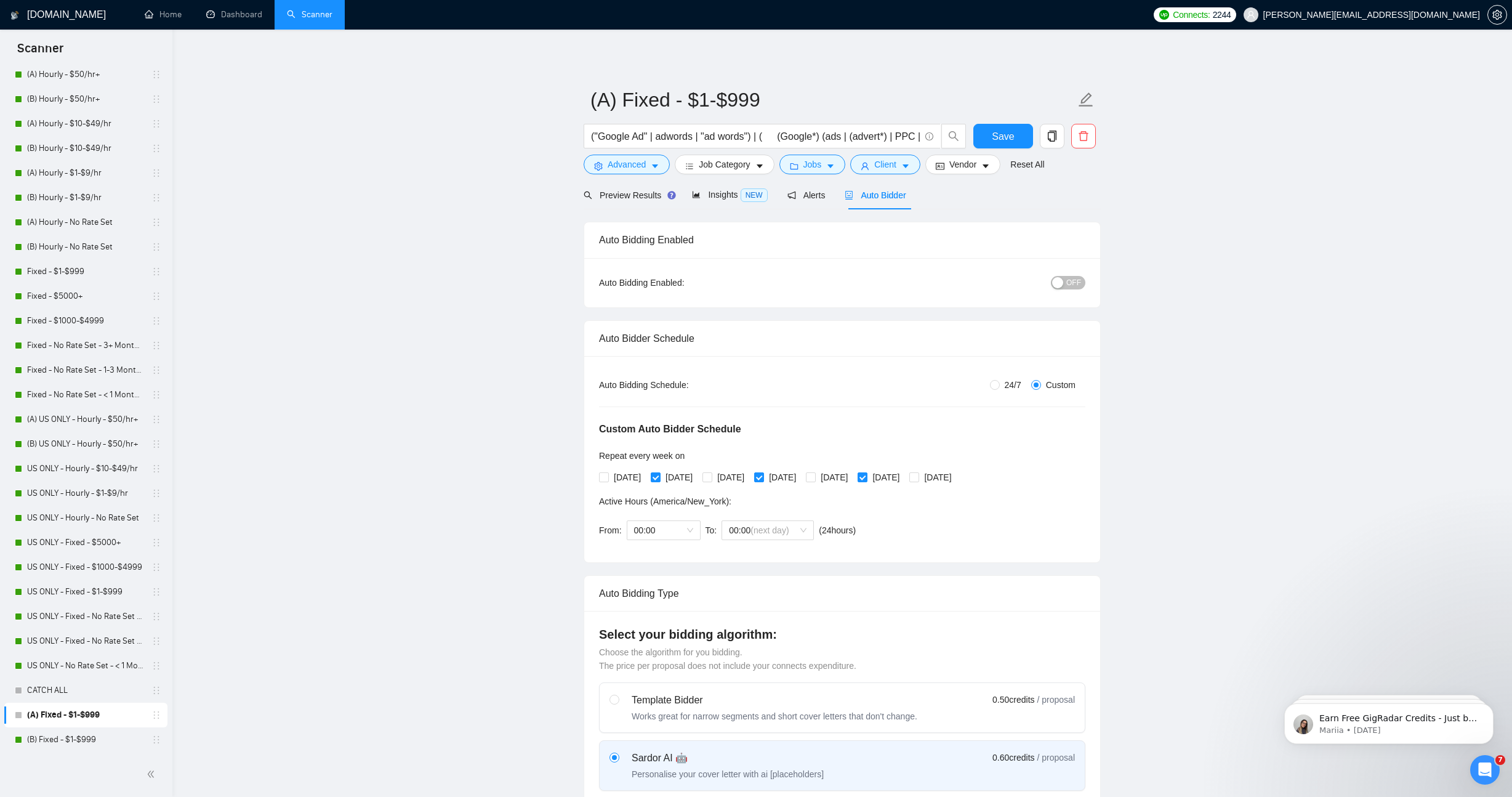
click at [1066, 282] on button "OFF" at bounding box center [1068, 282] width 34 height 14
click at [1011, 133] on span "Save" at bounding box center [1003, 136] width 22 height 15
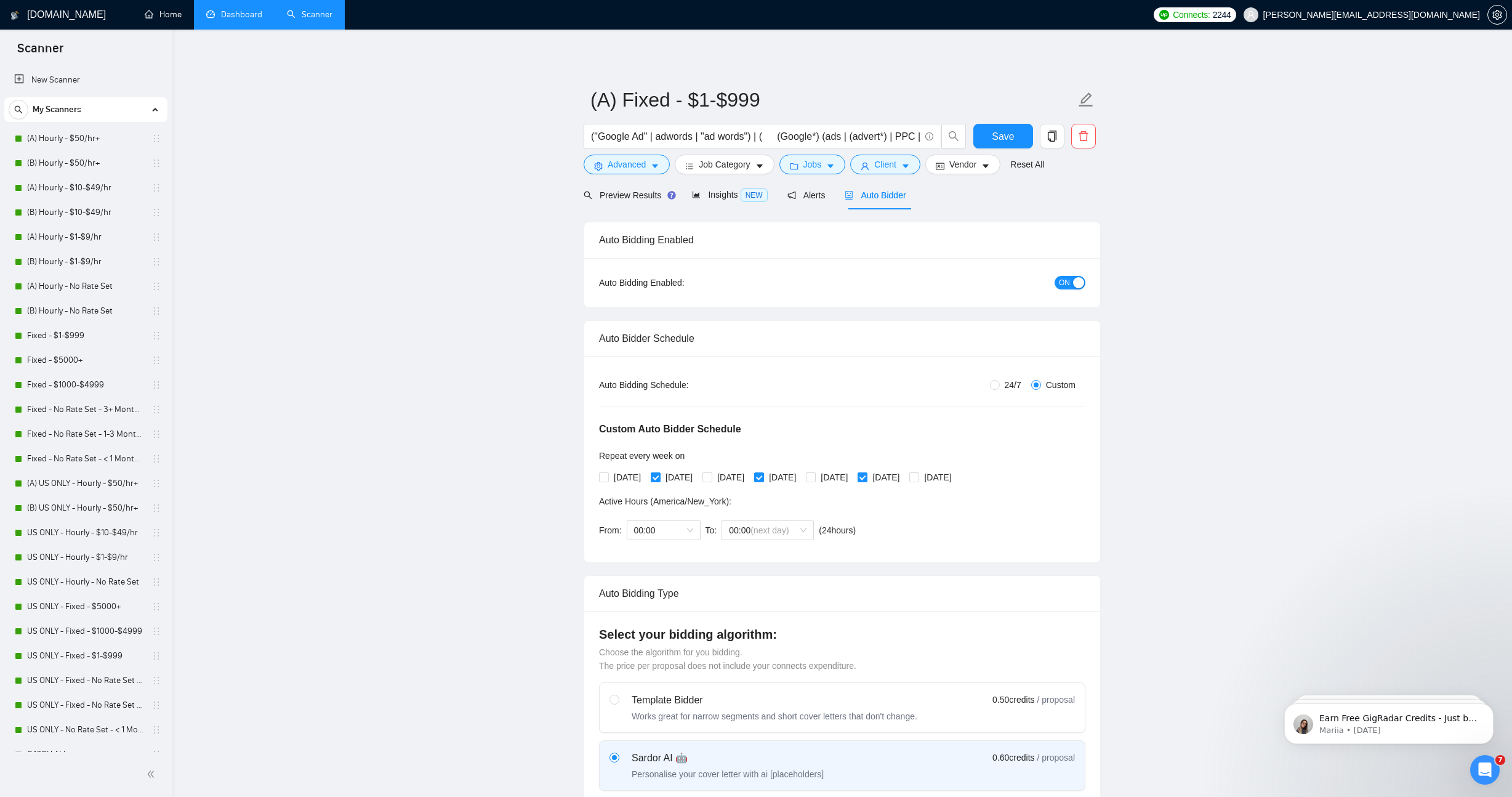
click at [238, 15] on link "Dashboard" at bounding box center [234, 14] width 56 height 10
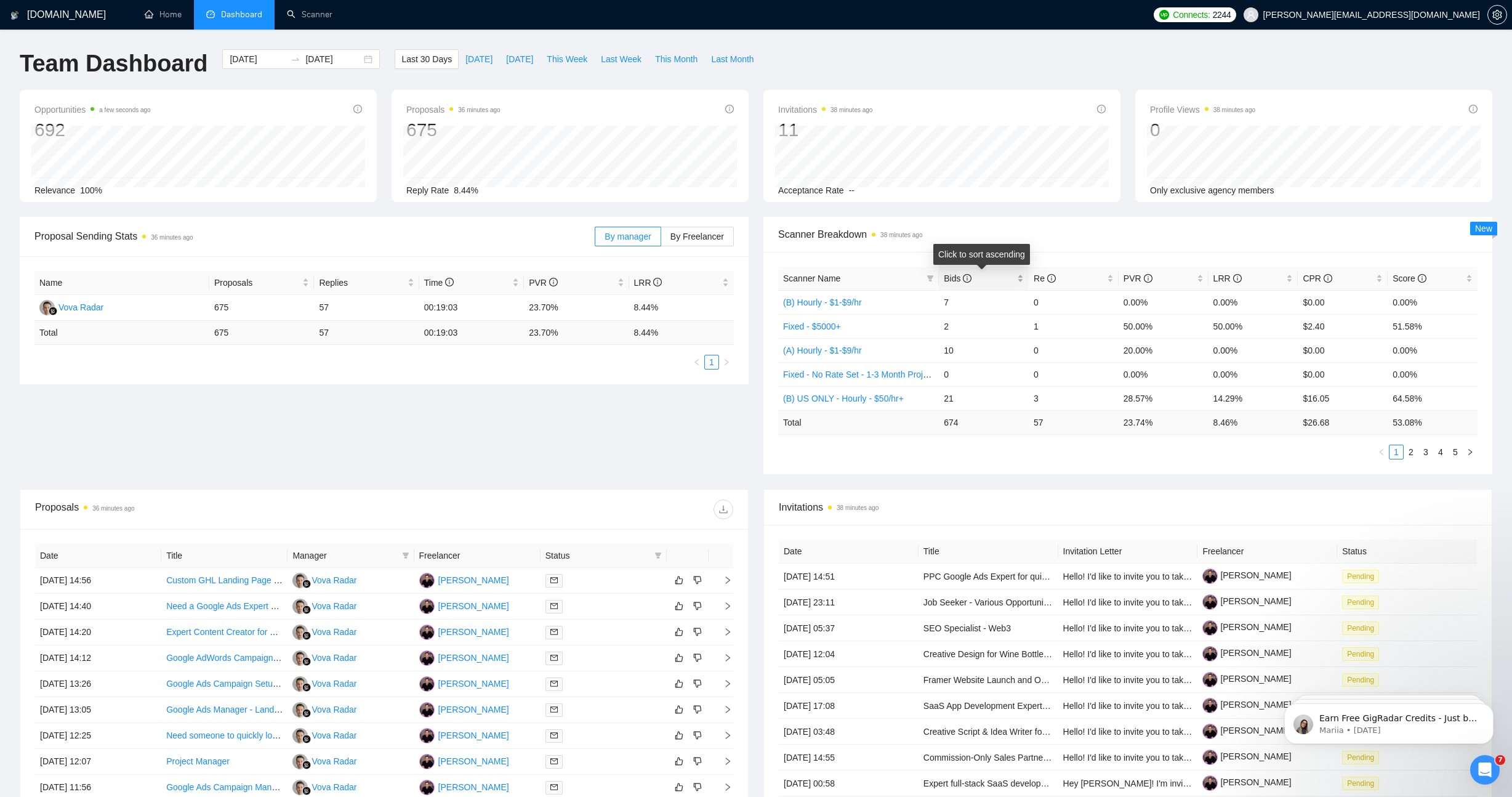
click at [1000, 274] on span "Bids" at bounding box center [979, 278] width 71 height 14
click at [838, 301] on link "Fixed - $1-$999" at bounding box center [814, 302] width 60 height 10
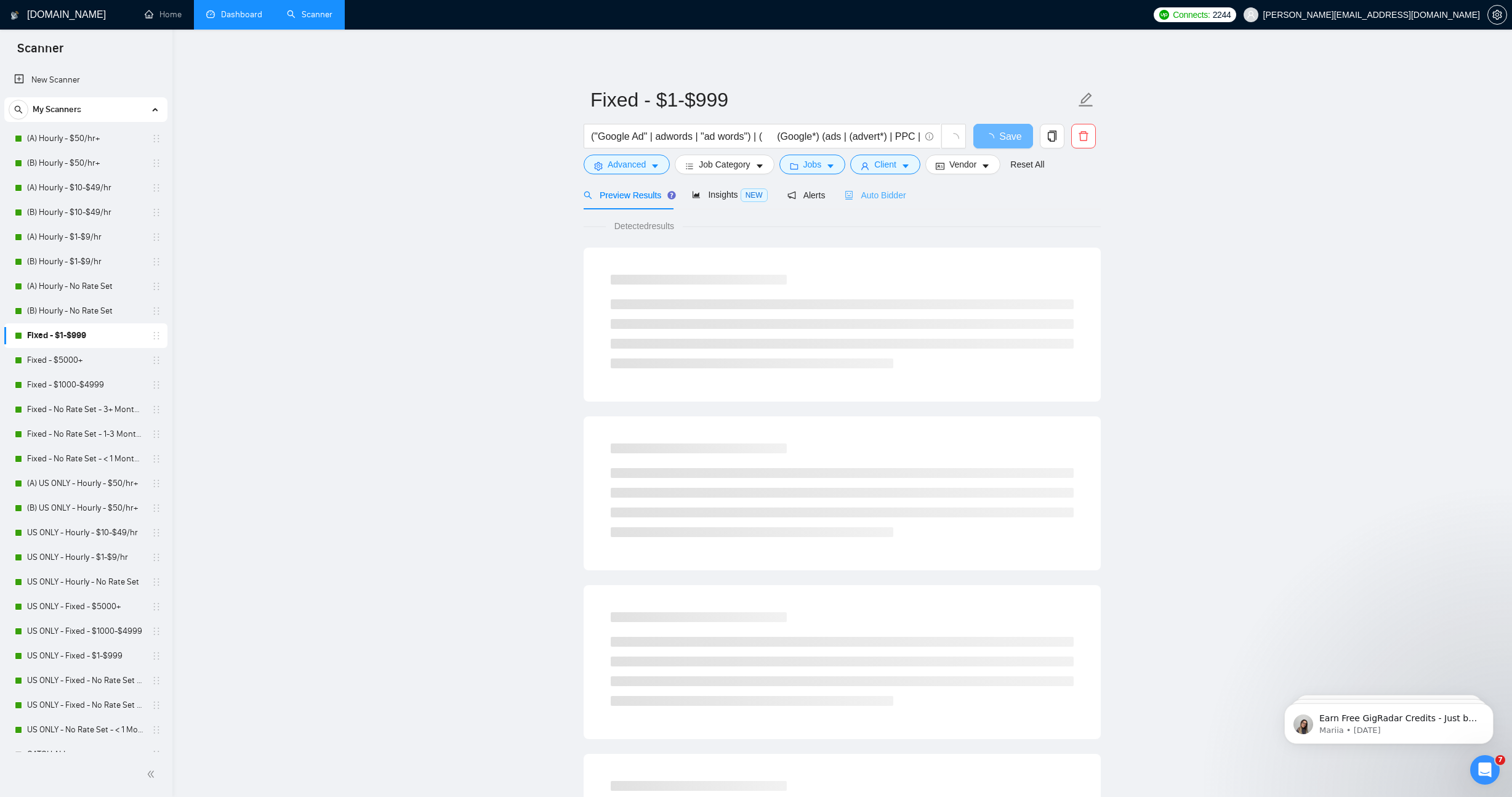
click at [906, 203] on div "Auto Bidder" at bounding box center [875, 195] width 61 height 29
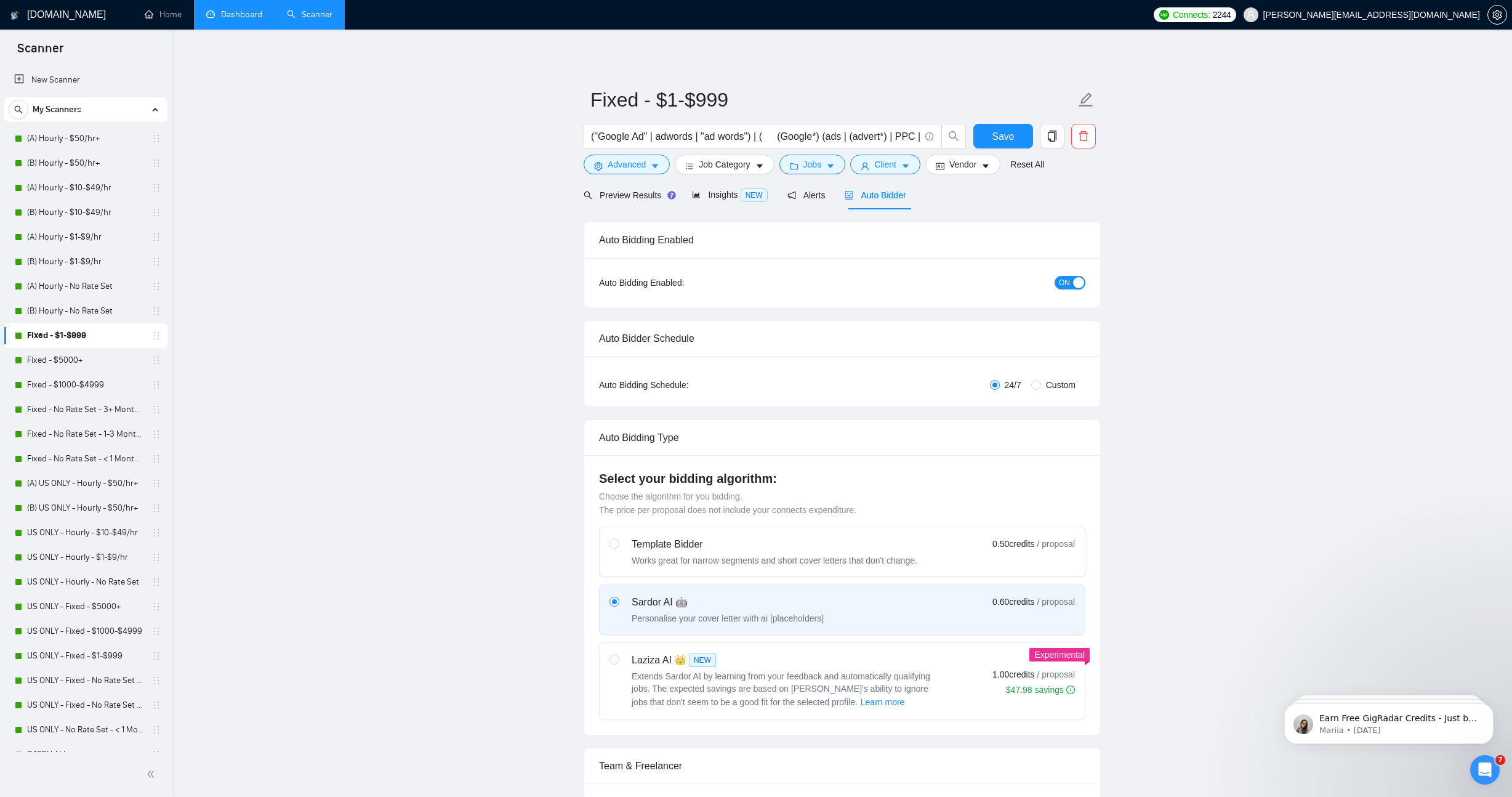
click at [1060, 283] on span "ON" at bounding box center [1065, 282] width 11 height 14
click at [996, 132] on span "Save" at bounding box center [1003, 136] width 22 height 15
checkbox input "true"
